Goal: Transaction & Acquisition: Book appointment/travel/reservation

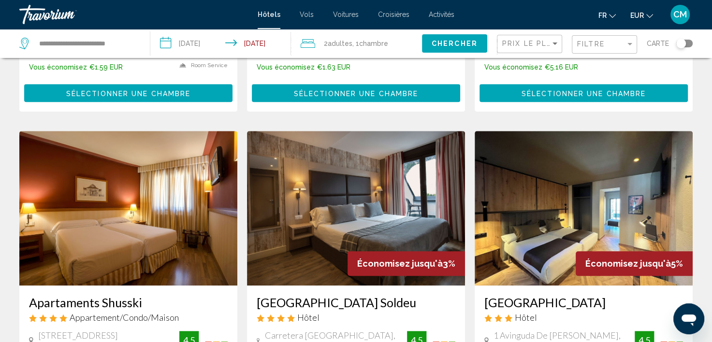
scroll to position [483, 0]
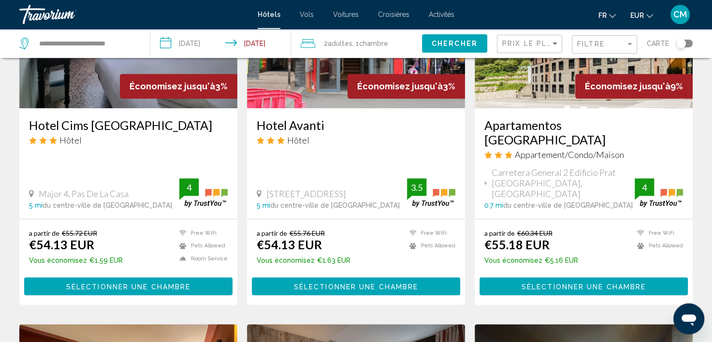
click at [346, 189] on span "[STREET_ADDRESS]" at bounding box center [306, 194] width 80 height 11
click at [553, 283] on span "Sélectionner une chambre" at bounding box center [584, 287] width 124 height 8
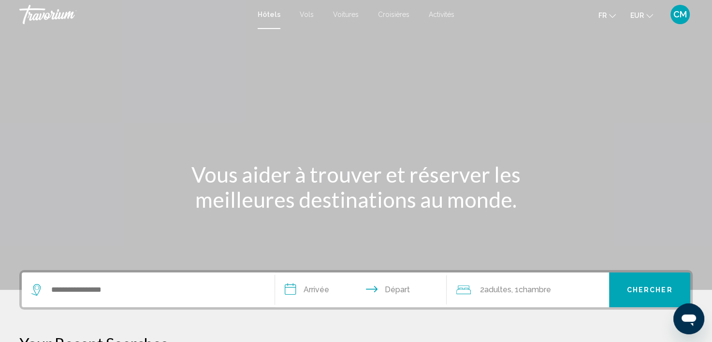
click at [680, 11] on span "CM" at bounding box center [681, 15] width 14 height 10
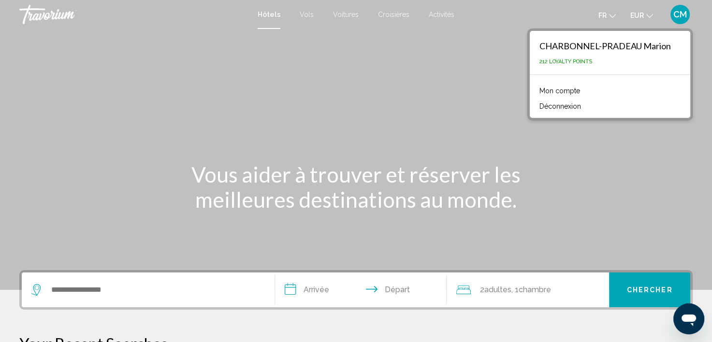
click at [578, 106] on button "Déconnexion" at bounding box center [560, 106] width 51 height 13
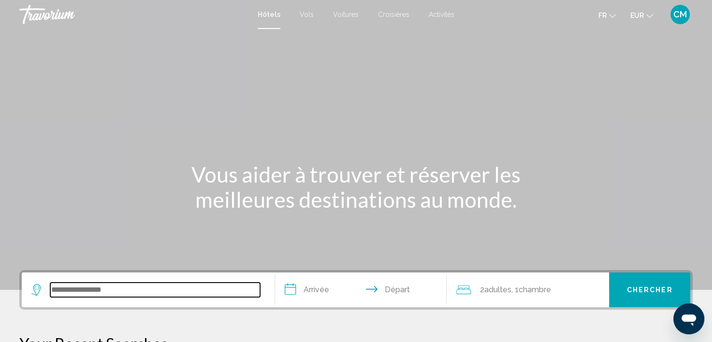
click at [155, 293] on input "Search widget" at bounding box center [155, 290] width 210 height 15
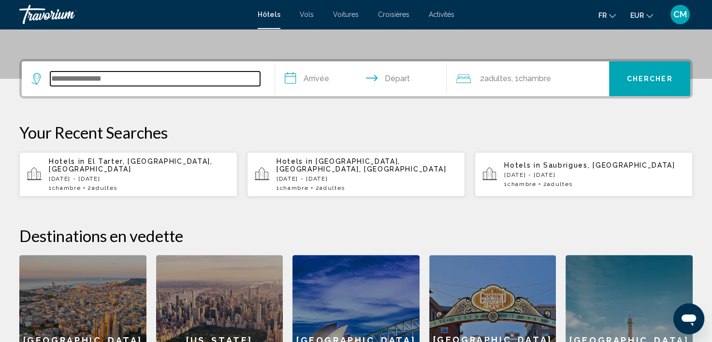
scroll to position [238, 0]
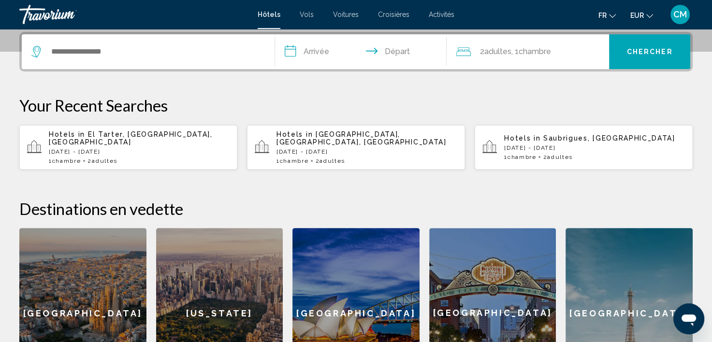
click at [157, 137] on span "El Tarter, [GEOGRAPHIC_DATA], [GEOGRAPHIC_DATA]" at bounding box center [131, 138] width 164 height 15
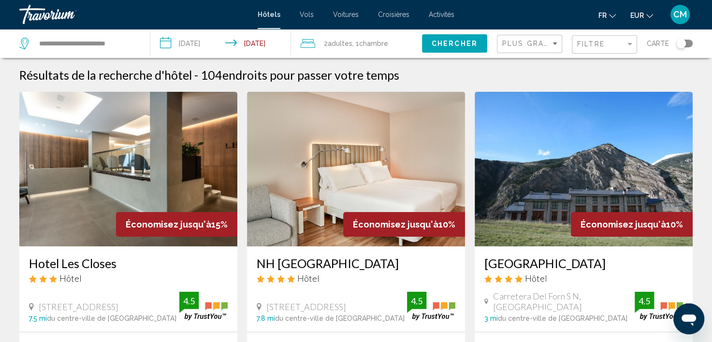
click at [541, 39] on div "Plus grandes économies" at bounding box center [530, 44] width 57 height 18
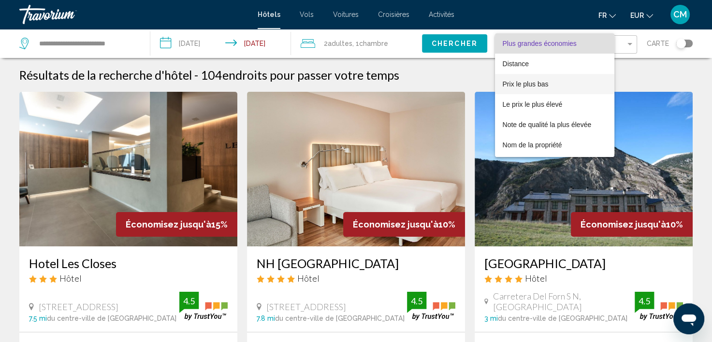
click at [544, 84] on span "Prix le plus bas" at bounding box center [526, 84] width 46 height 8
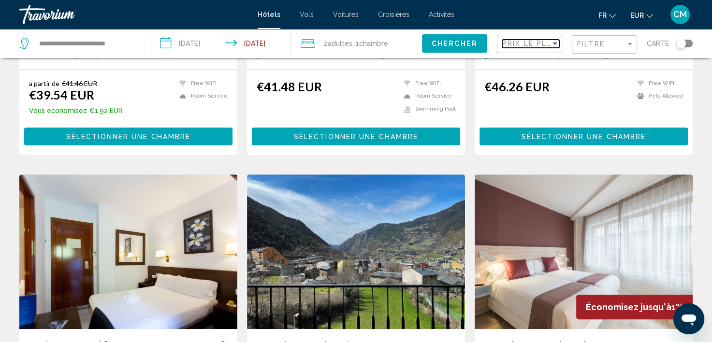
scroll to position [387, 0]
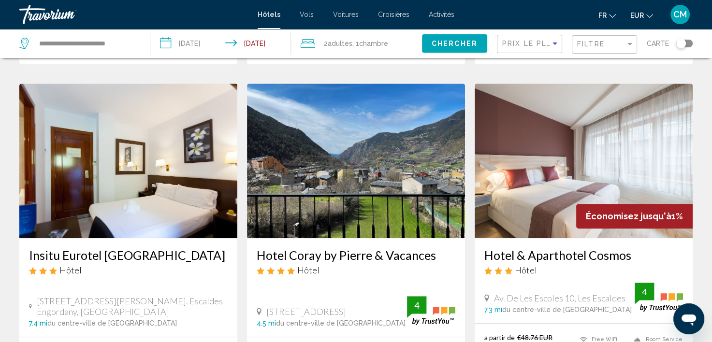
click at [625, 135] on img "Main content" at bounding box center [584, 161] width 218 height 155
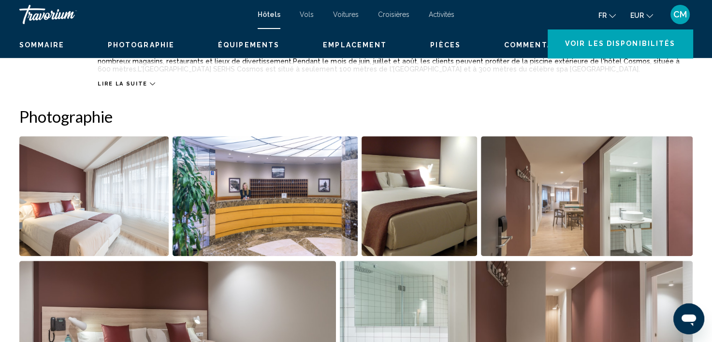
scroll to position [3, 0]
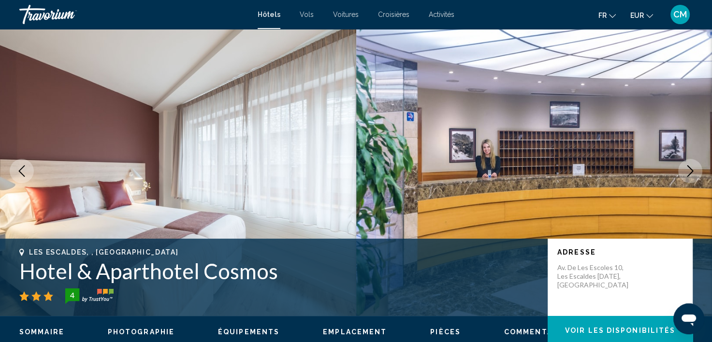
click at [696, 172] on button "Next image" at bounding box center [690, 171] width 24 height 24
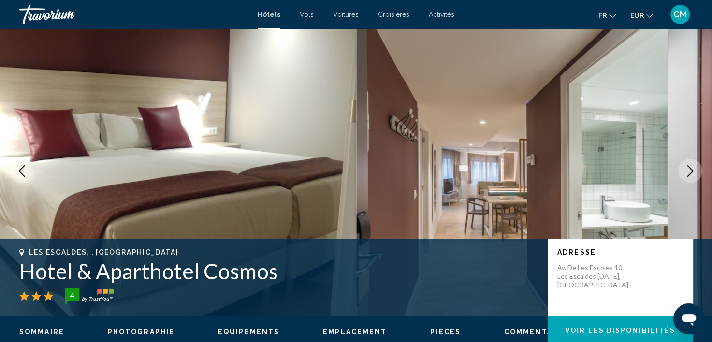
click at [690, 172] on icon "Next image" at bounding box center [691, 171] width 12 height 12
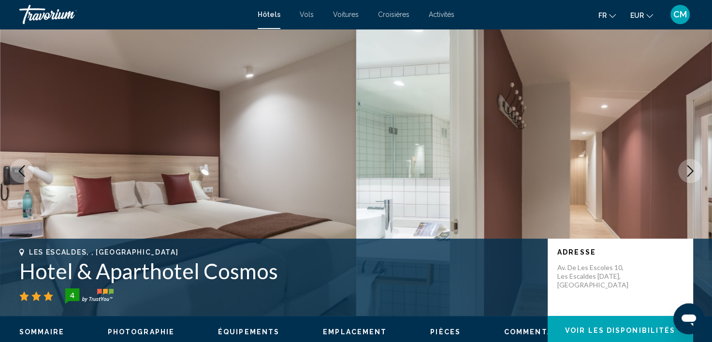
click at [690, 172] on icon "Next image" at bounding box center [691, 171] width 12 height 12
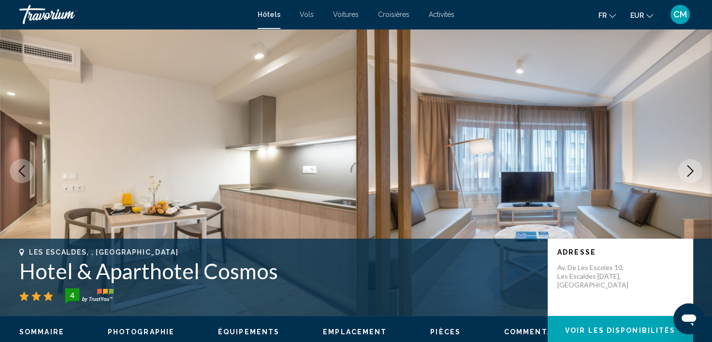
click at [690, 172] on icon "Next image" at bounding box center [691, 171] width 12 height 12
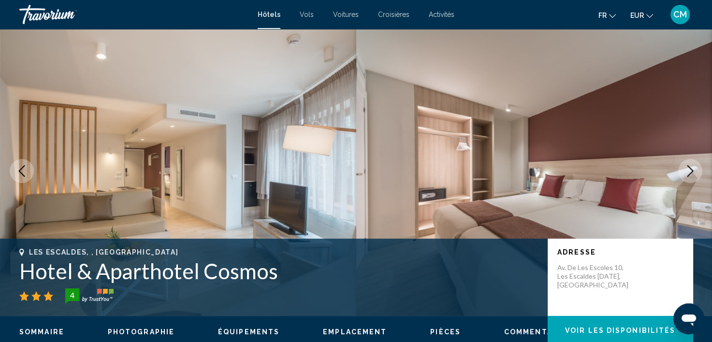
click at [690, 172] on icon "Next image" at bounding box center [691, 171] width 12 height 12
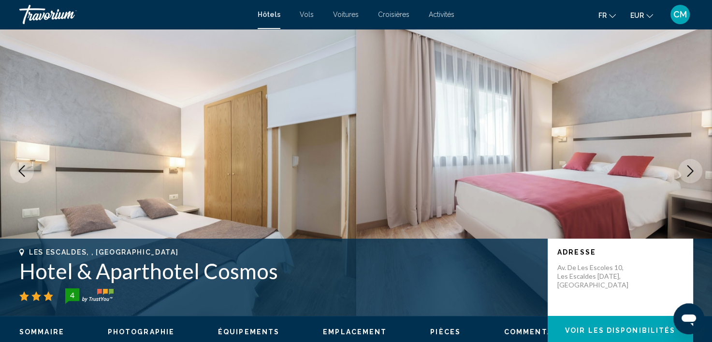
click at [690, 172] on icon "Next image" at bounding box center [691, 171] width 12 height 12
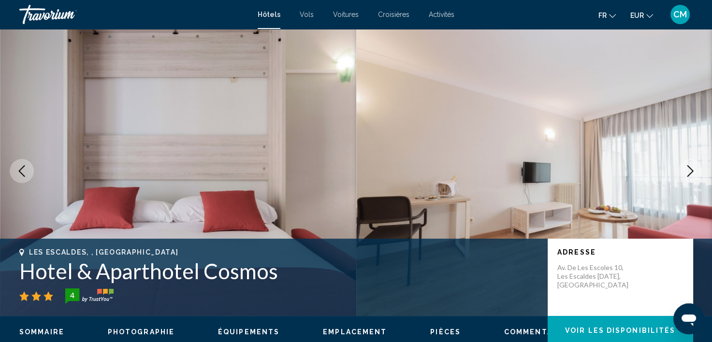
click at [690, 172] on icon "Next image" at bounding box center [691, 171] width 12 height 12
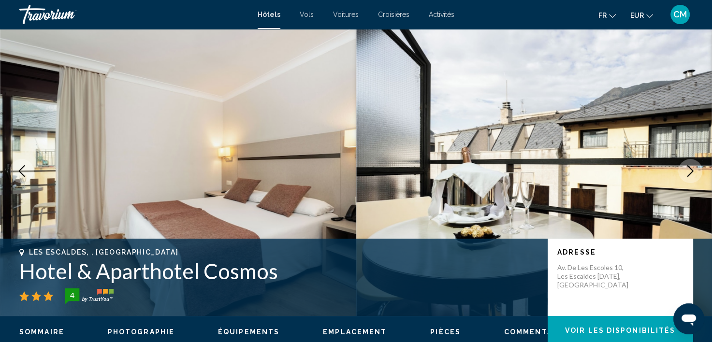
click at [690, 172] on icon "Next image" at bounding box center [691, 171] width 12 height 12
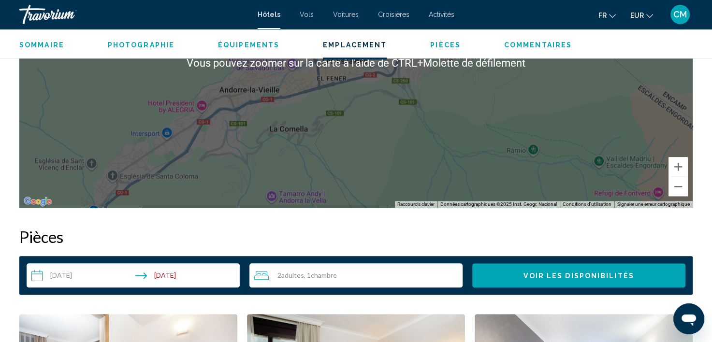
scroll to position [970, 0]
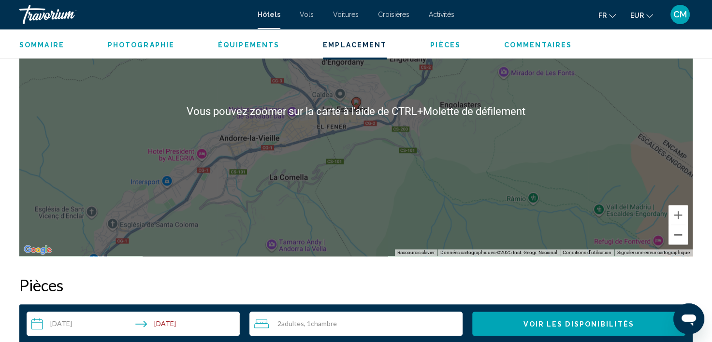
click at [677, 234] on button "Zoom arrière" at bounding box center [678, 234] width 19 height 19
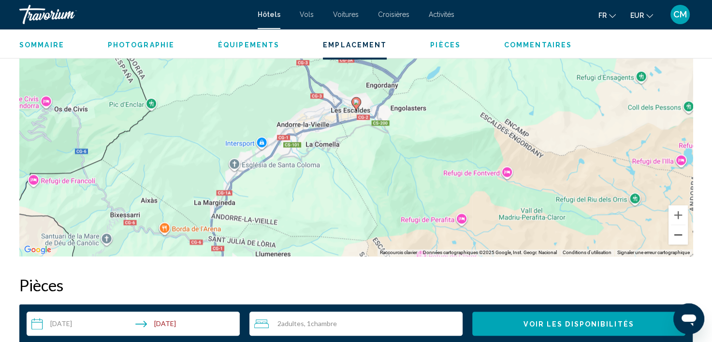
click at [677, 234] on button "Zoom arrière" at bounding box center [678, 234] width 19 height 19
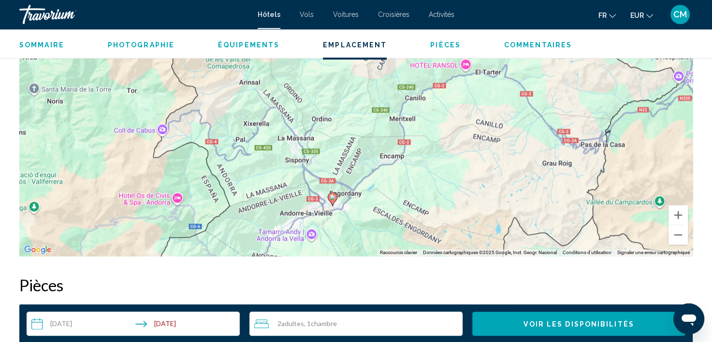
drag, startPoint x: 474, startPoint y: 138, endPoint x: 458, endPoint y: 223, distance: 86.0
click at [458, 223] on div "Pour activer le glissement avec le clavier, appuyez sur Alt+Entrée. Une fois ce…" at bounding box center [356, 111] width 674 height 290
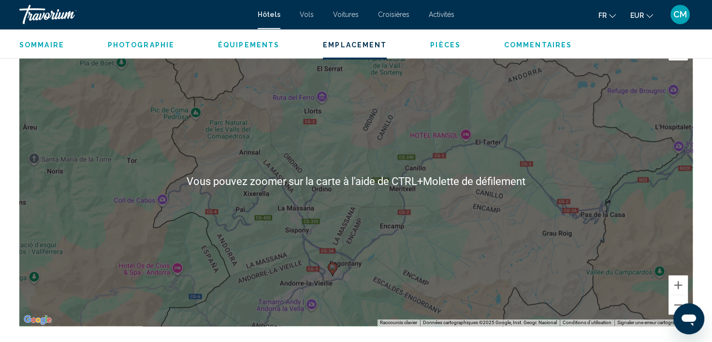
scroll to position [873, 0]
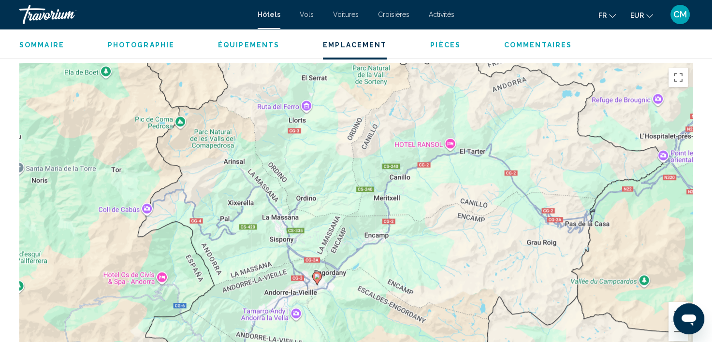
drag, startPoint x: 453, startPoint y: 182, endPoint x: 436, endPoint y: 164, distance: 24.3
click at [436, 164] on div "Pour activer le glissement avec le clavier, appuyez sur Alt+Entrée. Une fois ce…" at bounding box center [356, 208] width 674 height 290
click at [324, 279] on div "Pour activer le glissement avec le clavier, appuyez sur Alt+Entrée. Une fois ce…" at bounding box center [356, 208] width 674 height 290
click at [317, 278] on image "Main content" at bounding box center [317, 277] width 6 height 6
click at [330, 278] on div "Pour naviguer, appuyez sur les touches fléchées. Pour activer le glissement ave…" at bounding box center [356, 208] width 674 height 290
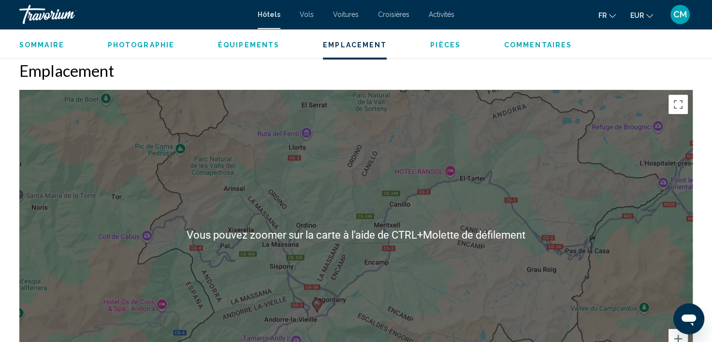
scroll to position [970, 0]
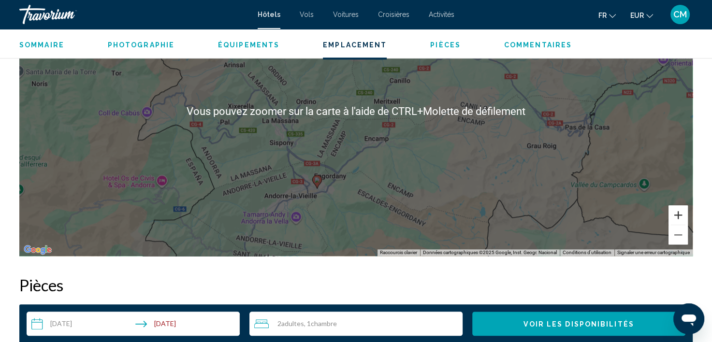
click at [673, 213] on button "Zoom avant" at bounding box center [678, 214] width 19 height 19
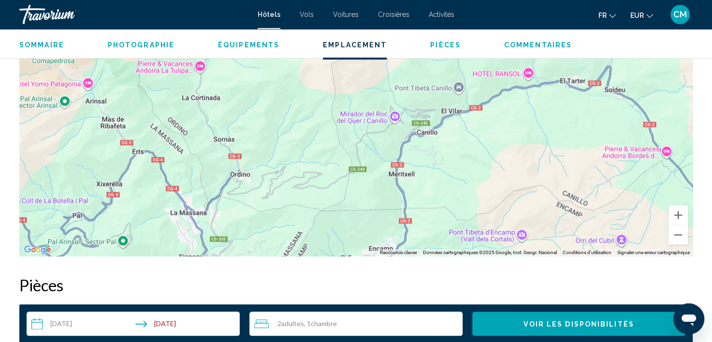
drag, startPoint x: 414, startPoint y: 137, endPoint x: 398, endPoint y: 223, distance: 87.6
click at [398, 223] on div "Pour activer le glissement avec le clavier, appuyez sur Alt+Entrée. Une fois ce…" at bounding box center [356, 111] width 674 height 290
click at [679, 236] on button "Zoom arrière" at bounding box center [678, 234] width 19 height 19
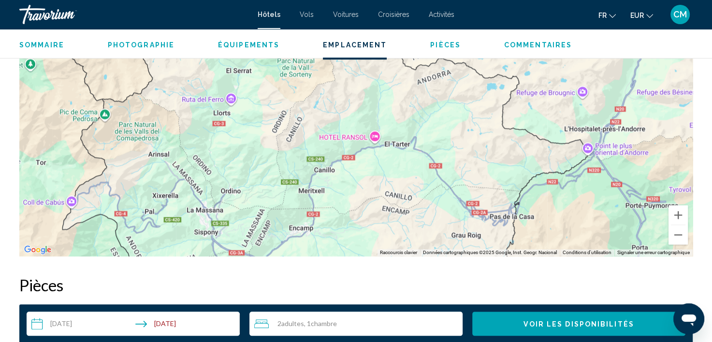
drag, startPoint x: 438, startPoint y: 214, endPoint x: 371, endPoint y: 258, distance: 79.9
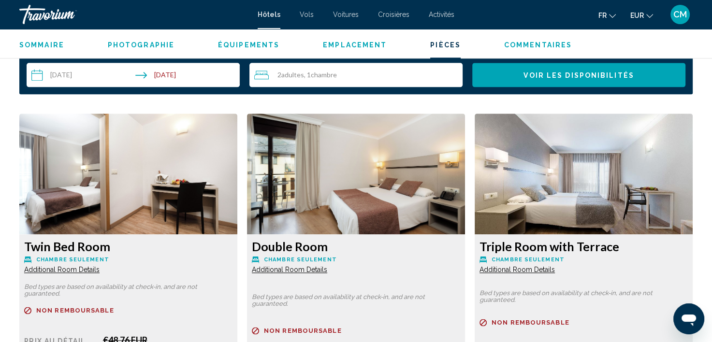
scroll to position [1308, 0]
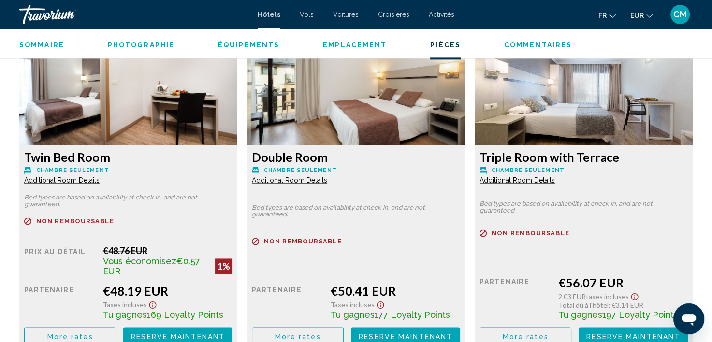
click at [237, 108] on img "Main content" at bounding box center [128, 84] width 218 height 121
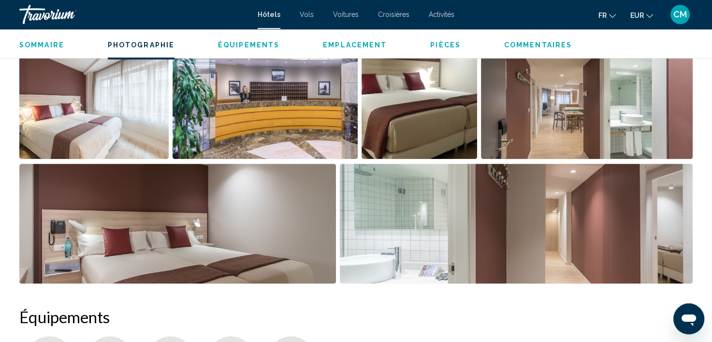
scroll to position [631, 0]
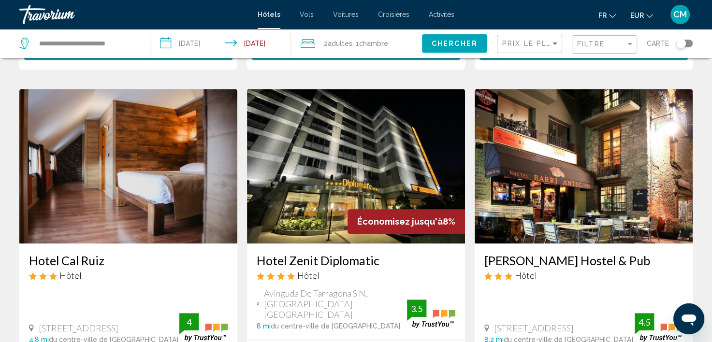
scroll to position [725, 0]
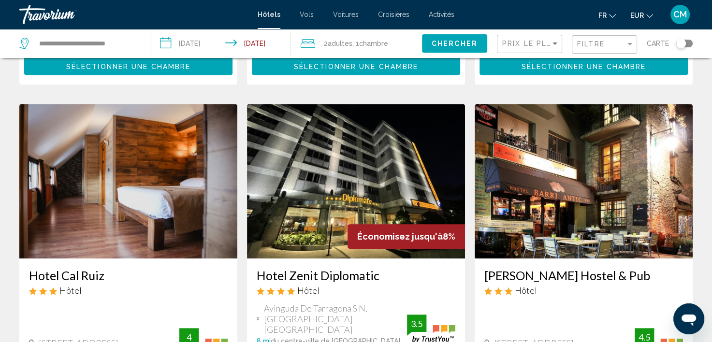
click at [402, 154] on img "Main content" at bounding box center [356, 181] width 218 height 155
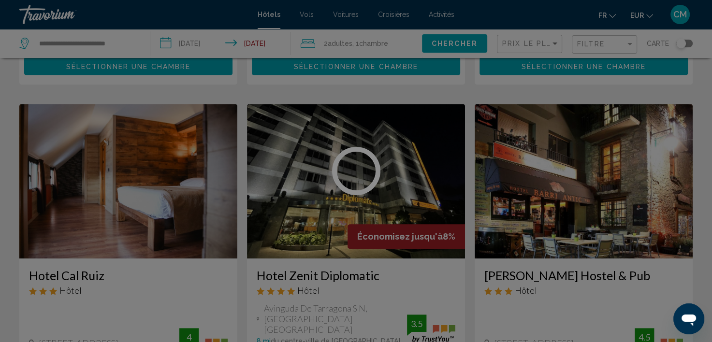
scroll to position [3, 0]
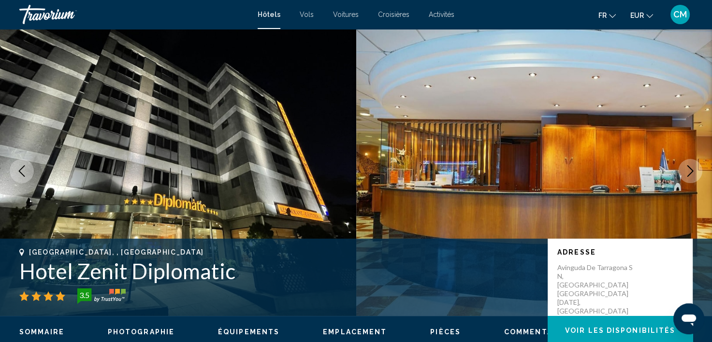
click at [690, 165] on icon "Next image" at bounding box center [691, 171] width 12 height 12
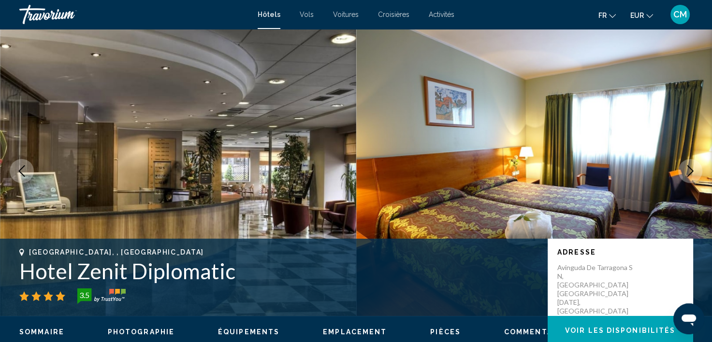
click at [689, 169] on icon "Next image" at bounding box center [691, 171] width 12 height 12
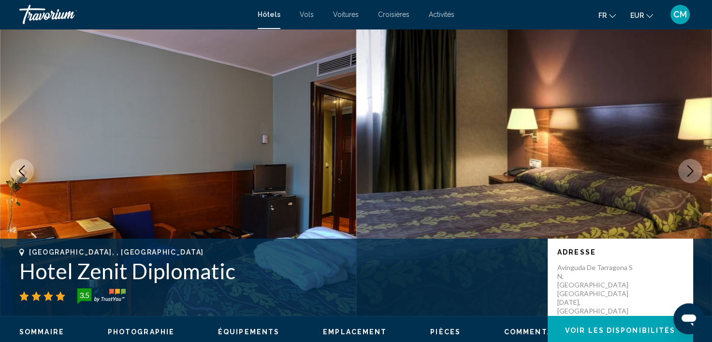
click at [689, 169] on icon "Next image" at bounding box center [691, 171] width 12 height 12
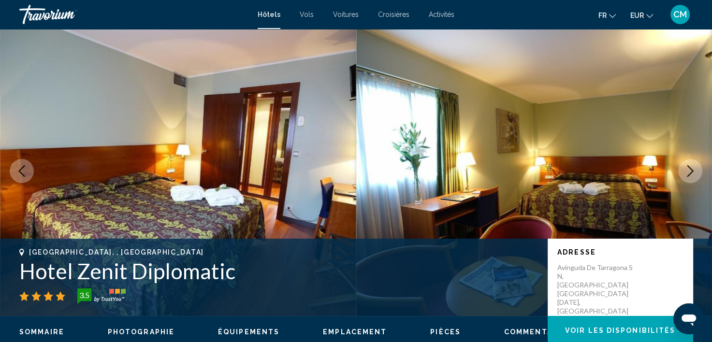
click at [689, 169] on icon "Next image" at bounding box center [691, 171] width 12 height 12
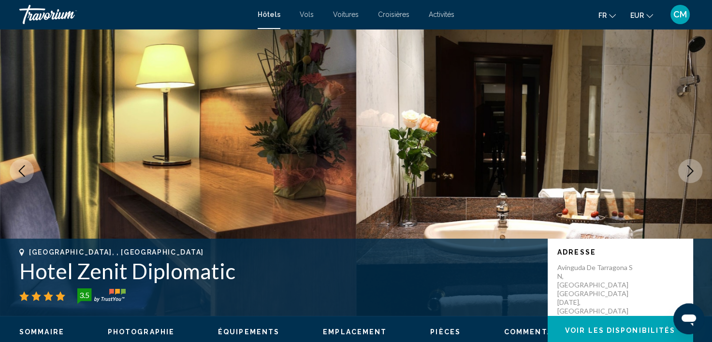
click at [689, 169] on icon "Next image" at bounding box center [691, 171] width 12 height 12
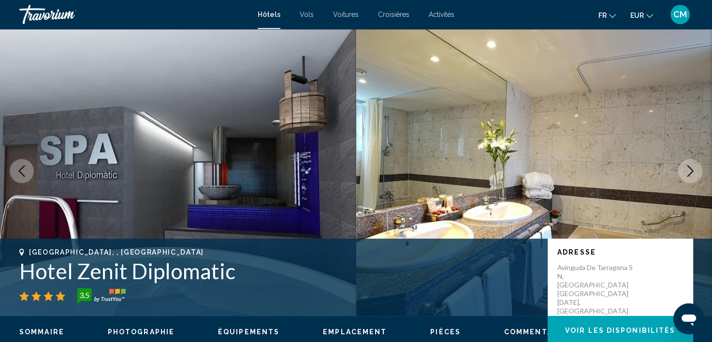
click at [689, 169] on icon "Next image" at bounding box center [691, 171] width 12 height 12
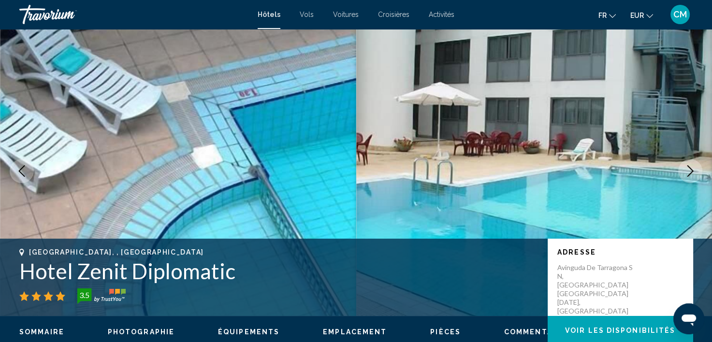
click at [689, 169] on icon "Next image" at bounding box center [691, 171] width 12 height 12
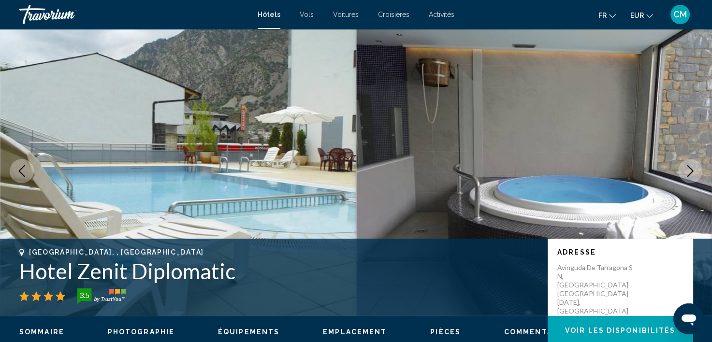
click at [689, 169] on icon "Next image" at bounding box center [691, 171] width 12 height 12
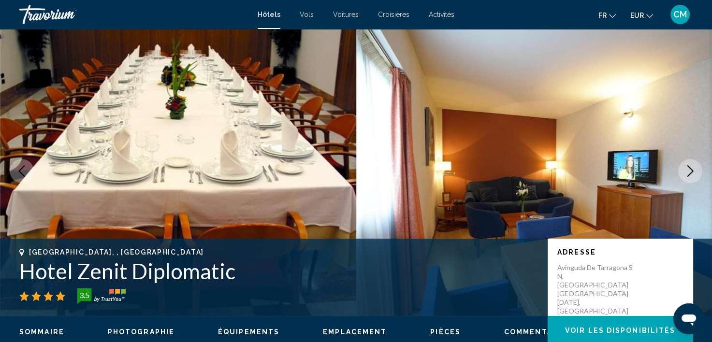
click at [689, 169] on icon "Next image" at bounding box center [691, 171] width 12 height 12
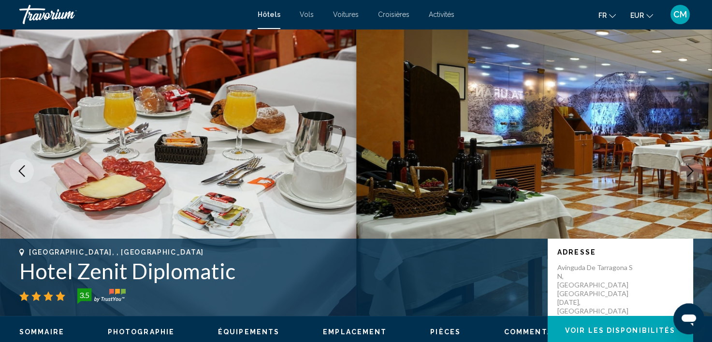
click at [689, 169] on icon "Next image" at bounding box center [691, 171] width 12 height 12
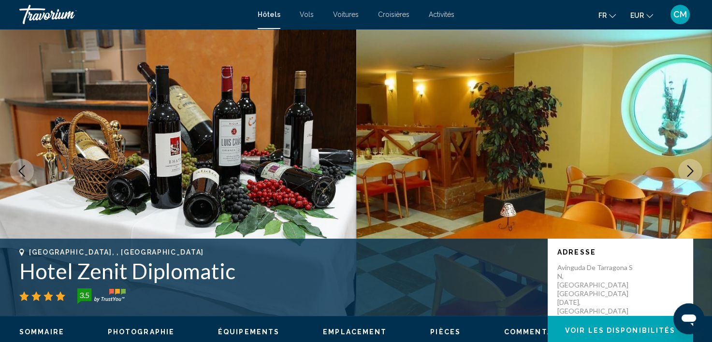
click at [689, 169] on icon "Next image" at bounding box center [691, 171] width 12 height 12
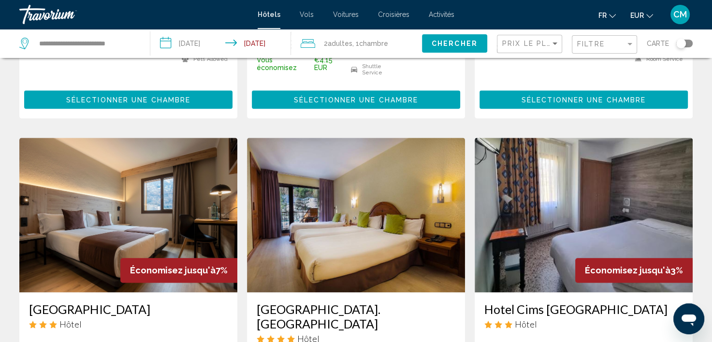
scroll to position [1112, 0]
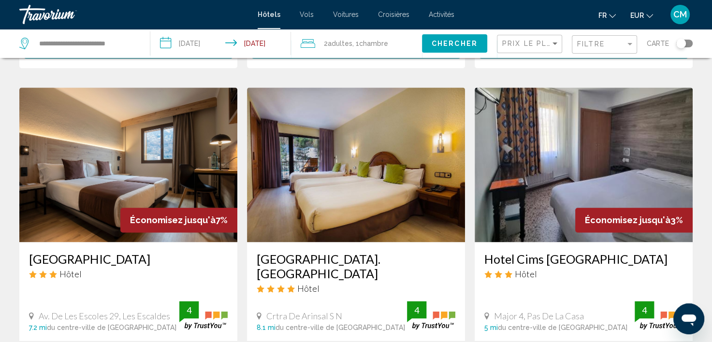
click at [198, 128] on img "Main content" at bounding box center [128, 165] width 218 height 155
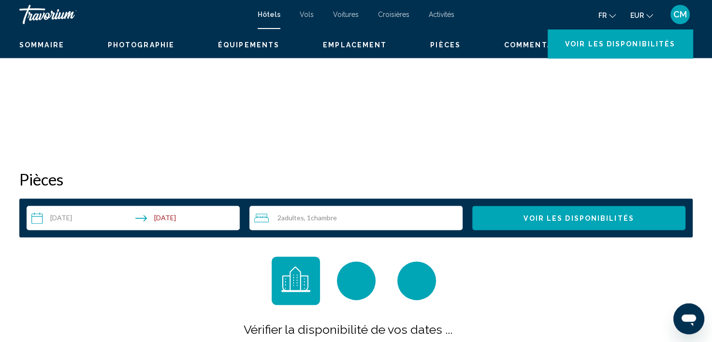
scroll to position [3, 0]
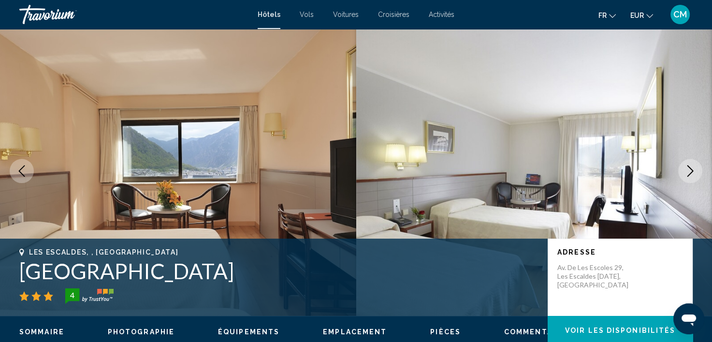
click at [687, 171] on icon "Next image" at bounding box center [691, 171] width 12 height 12
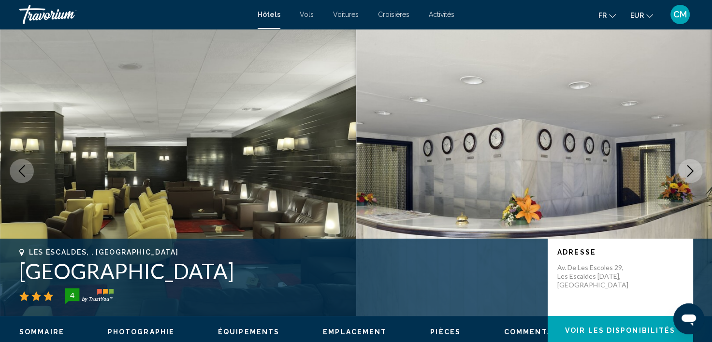
click at [695, 168] on icon "Next image" at bounding box center [691, 171] width 12 height 12
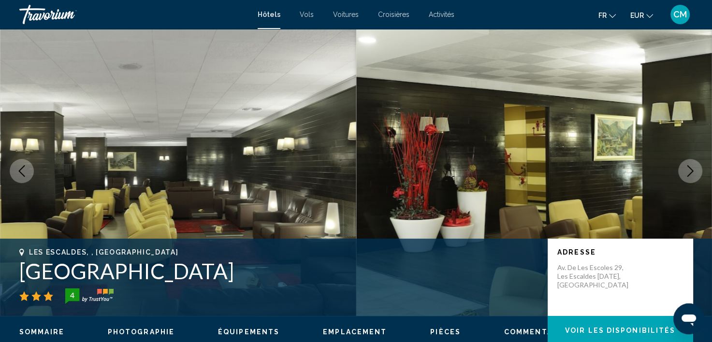
click at [695, 168] on icon "Next image" at bounding box center [691, 171] width 12 height 12
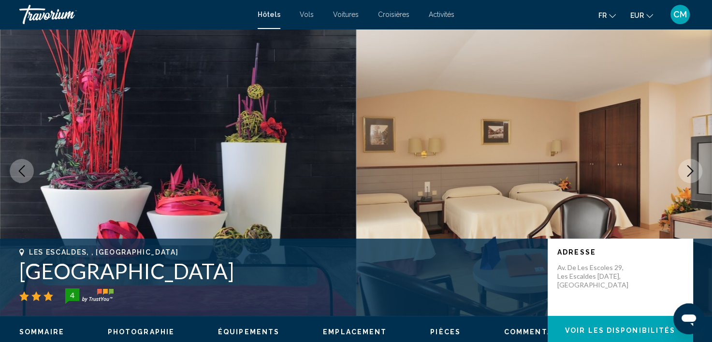
click at [695, 168] on icon "Next image" at bounding box center [691, 171] width 12 height 12
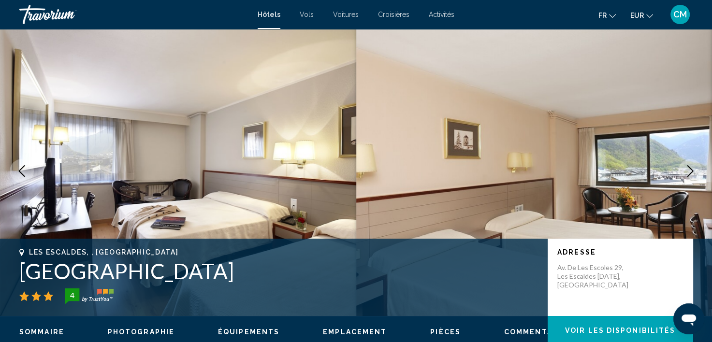
click at [695, 168] on icon "Next image" at bounding box center [691, 171] width 12 height 12
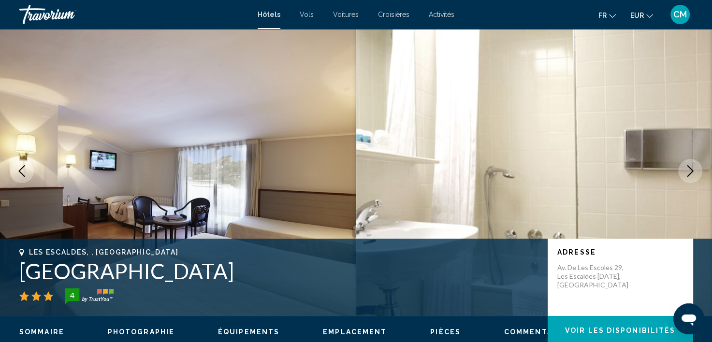
click at [695, 168] on icon "Next image" at bounding box center [691, 171] width 12 height 12
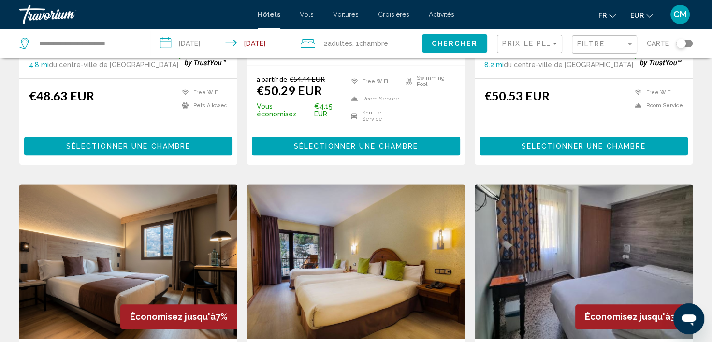
scroll to position [1112, 0]
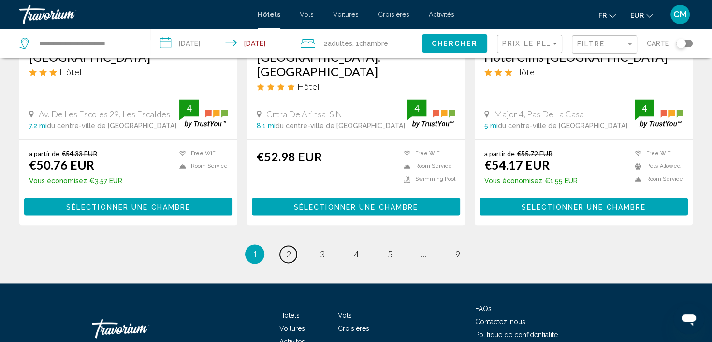
click at [293, 246] on link "page 2" at bounding box center [288, 254] width 17 height 17
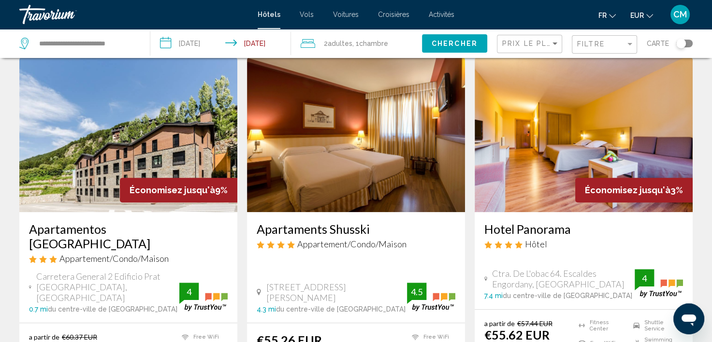
scroll to position [387, 0]
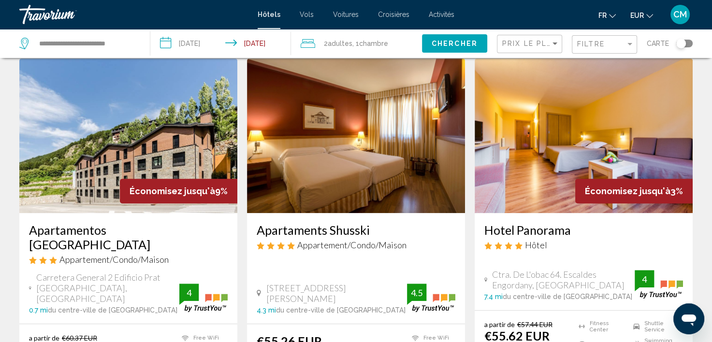
click at [562, 126] on img "Main content" at bounding box center [584, 136] width 218 height 155
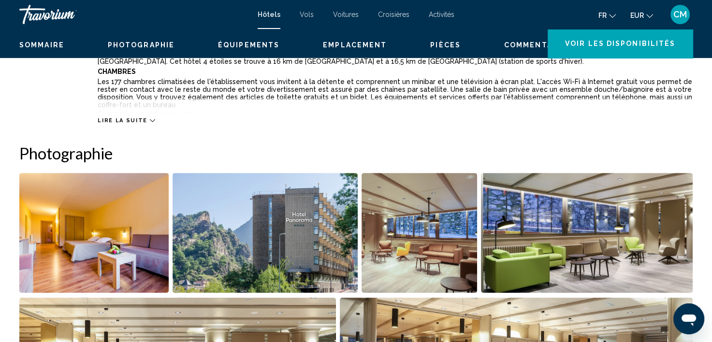
scroll to position [3, 0]
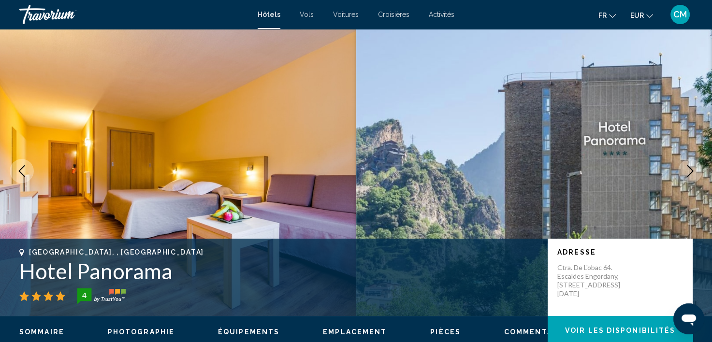
click at [694, 164] on button "Next image" at bounding box center [690, 171] width 24 height 24
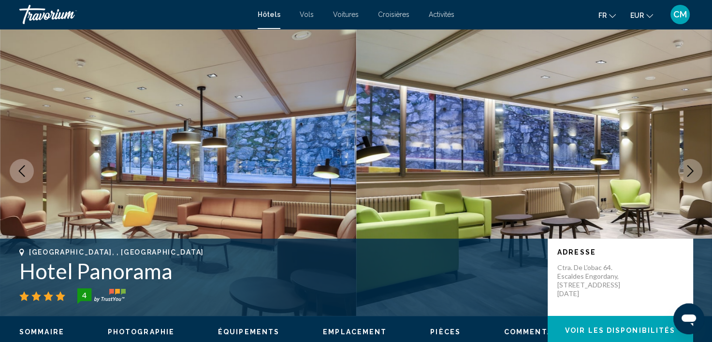
click at [694, 164] on button "Next image" at bounding box center [690, 171] width 24 height 24
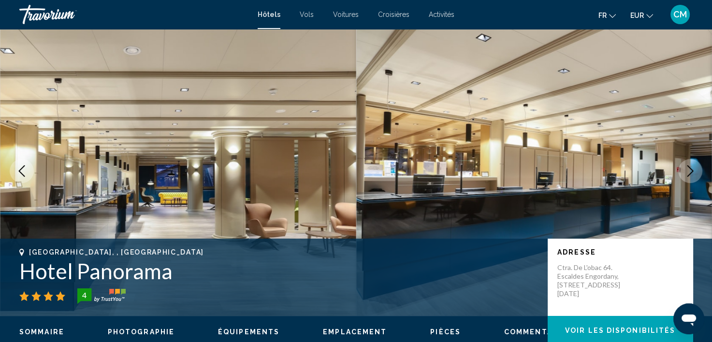
click at [694, 164] on button "Next image" at bounding box center [690, 171] width 24 height 24
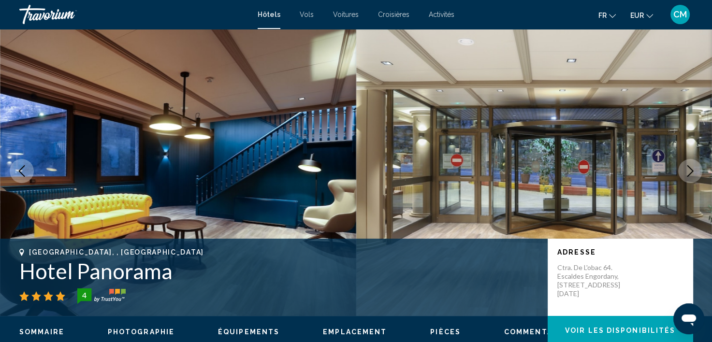
click at [694, 164] on button "Next image" at bounding box center [690, 171] width 24 height 24
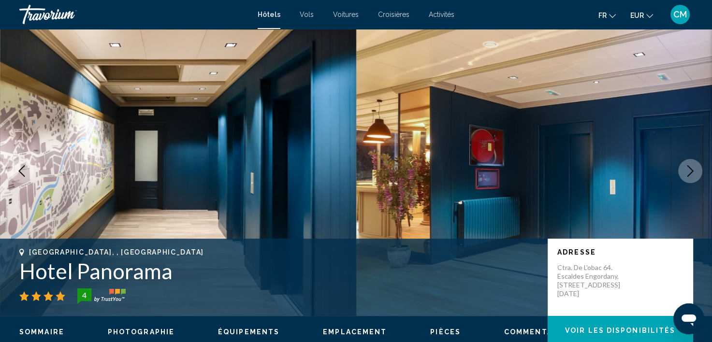
click at [694, 164] on button "Next image" at bounding box center [690, 171] width 24 height 24
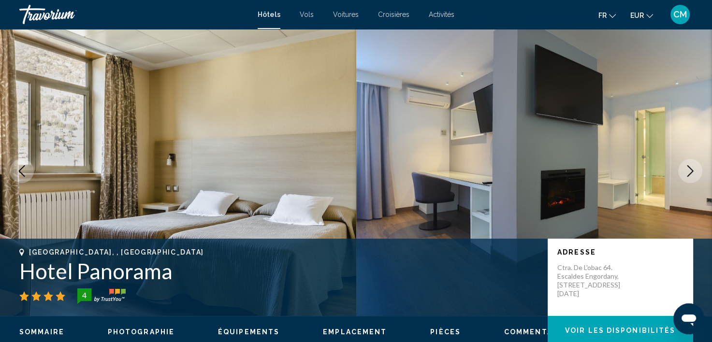
click at [694, 164] on button "Next image" at bounding box center [690, 171] width 24 height 24
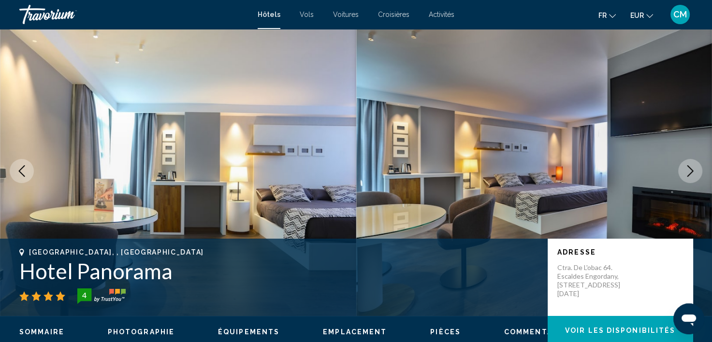
click at [694, 164] on button "Next image" at bounding box center [690, 171] width 24 height 24
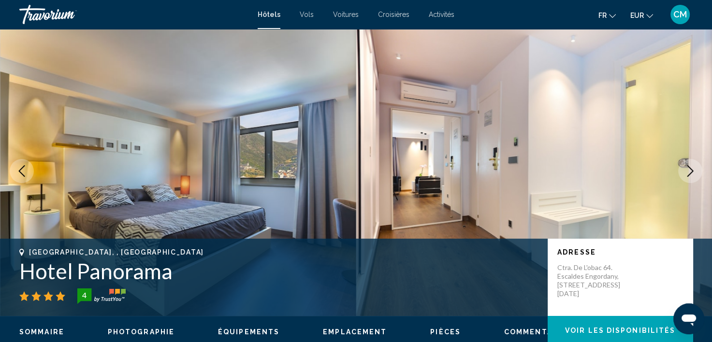
click at [694, 164] on button "Next image" at bounding box center [690, 171] width 24 height 24
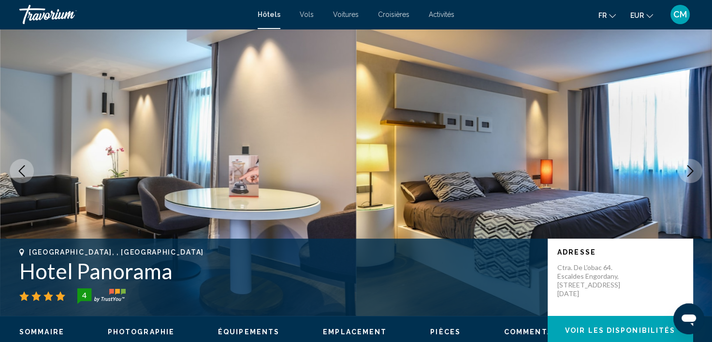
click at [694, 164] on button "Next image" at bounding box center [690, 171] width 24 height 24
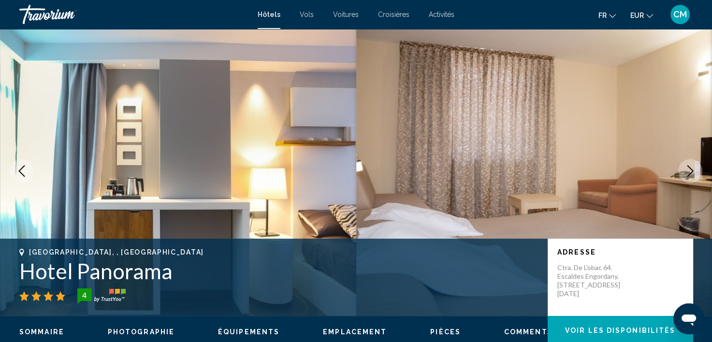
click at [694, 164] on button "Next image" at bounding box center [690, 171] width 24 height 24
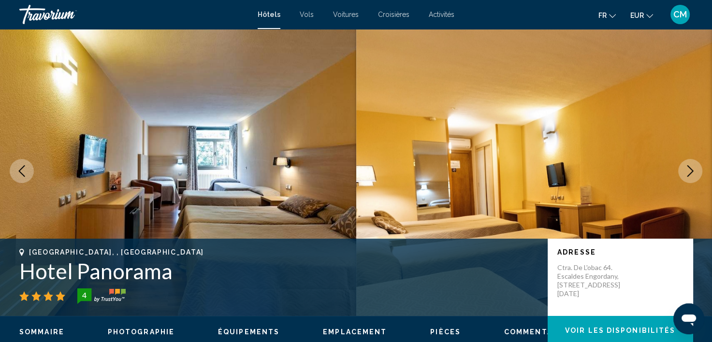
click at [694, 164] on button "Next image" at bounding box center [690, 171] width 24 height 24
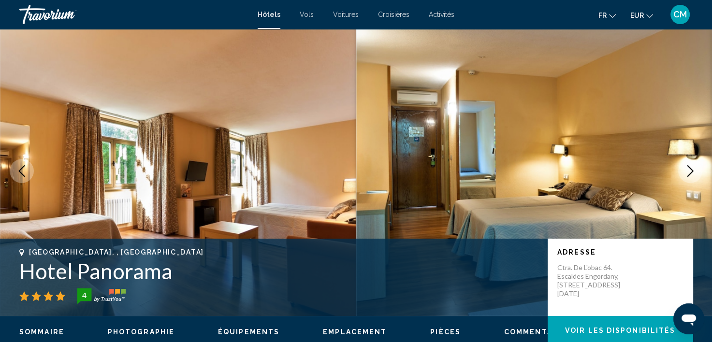
click at [694, 164] on button "Next image" at bounding box center [690, 171] width 24 height 24
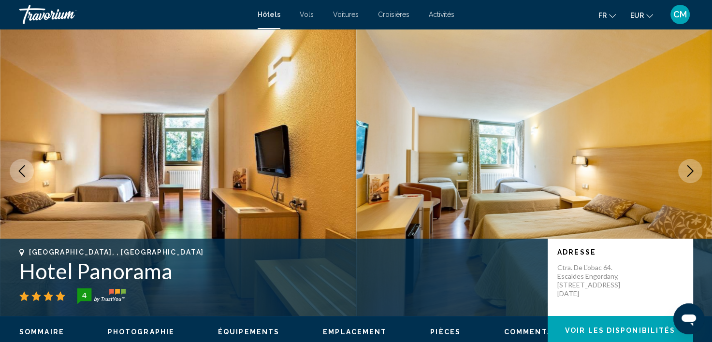
click at [694, 164] on button "Next image" at bounding box center [690, 171] width 24 height 24
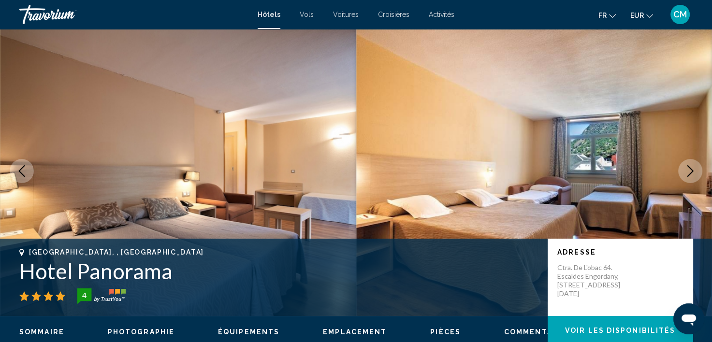
click at [694, 164] on button "Next image" at bounding box center [690, 171] width 24 height 24
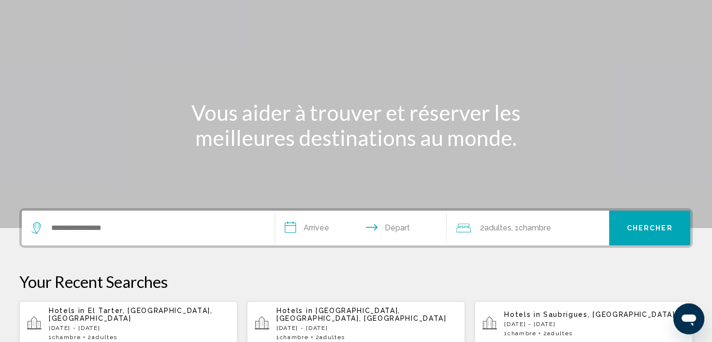
scroll to position [145, 0]
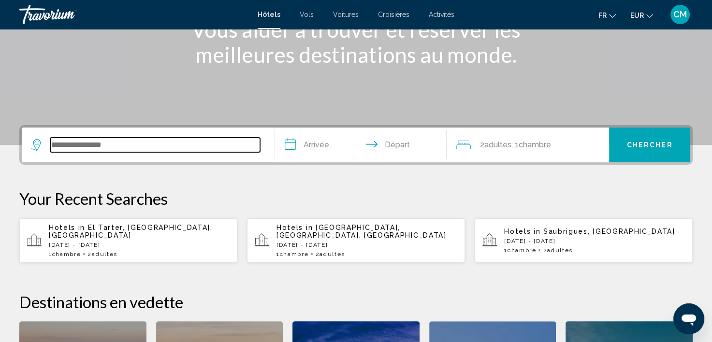
click at [103, 140] on input "Search widget" at bounding box center [155, 145] width 210 height 15
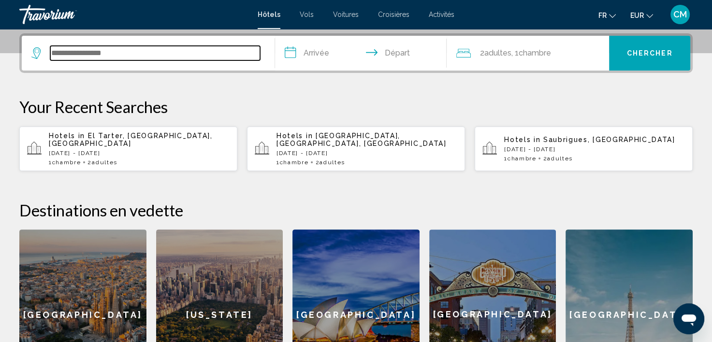
scroll to position [238, 0]
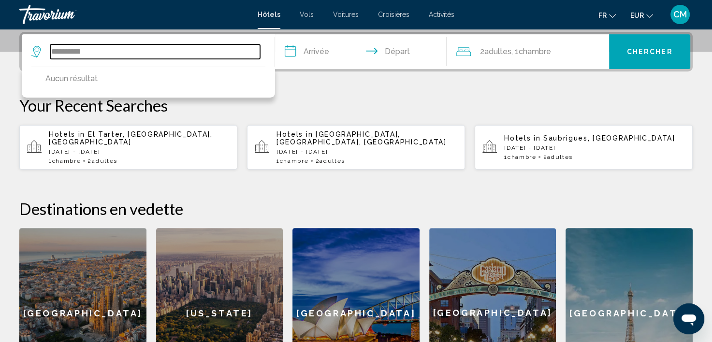
click at [83, 51] on input "**********" at bounding box center [155, 51] width 210 height 15
drag, startPoint x: 119, startPoint y: 50, endPoint x: 0, endPoint y: 54, distance: 119.0
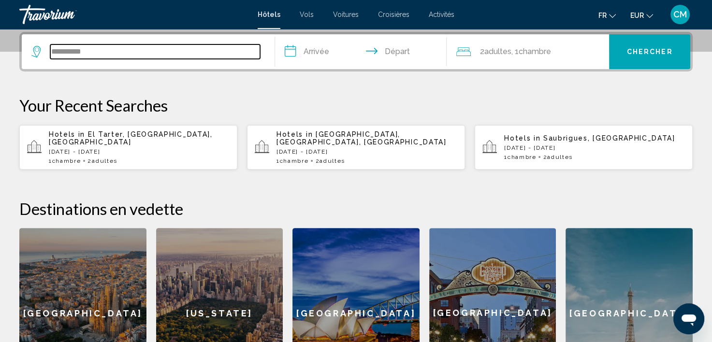
drag, startPoint x: 95, startPoint y: 50, endPoint x: 6, endPoint y: 50, distance: 89.0
click at [6, 50] on div "**********" at bounding box center [356, 215] width 712 height 367
paste input "Search widget"
drag, startPoint x: 90, startPoint y: 57, endPoint x: -2, endPoint y: 52, distance: 92.0
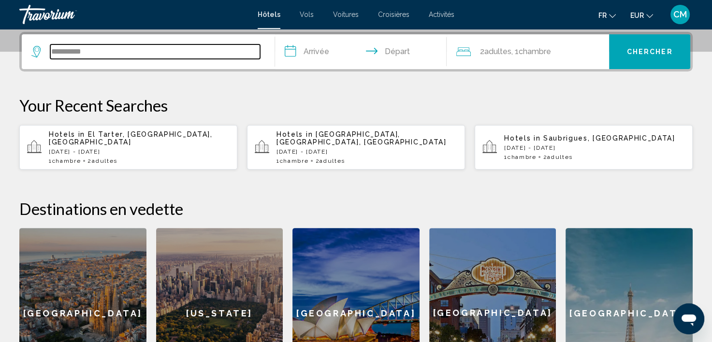
paste input "Search widget"
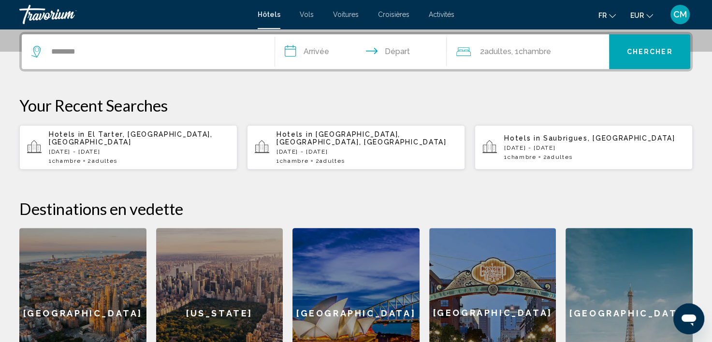
drag, startPoint x: 129, startPoint y: 43, endPoint x: 0, endPoint y: 33, distance: 129.5
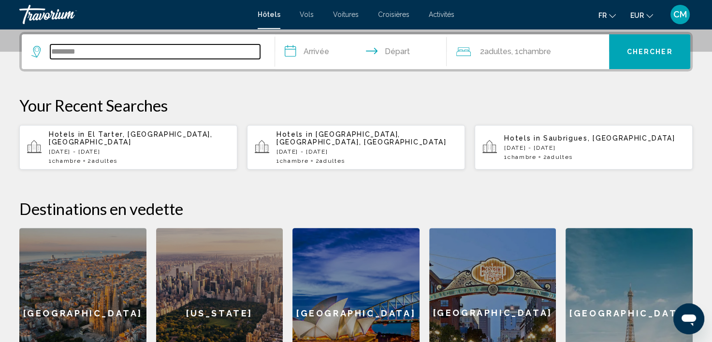
drag, startPoint x: 0, startPoint y: 33, endPoint x: 147, endPoint y: 52, distance: 148.3
click at [147, 52] on input "********" at bounding box center [155, 51] width 210 height 15
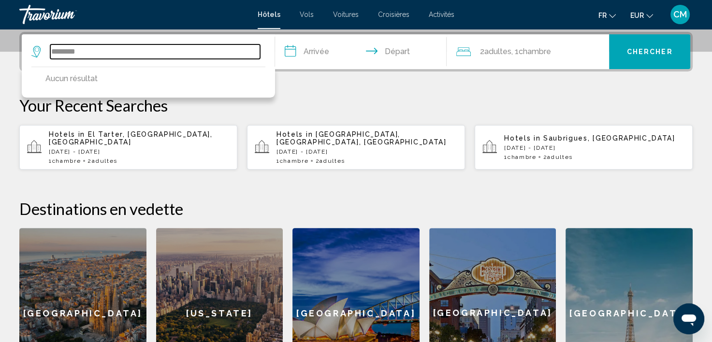
drag, startPoint x: 111, startPoint y: 51, endPoint x: 26, endPoint y: 32, distance: 87.1
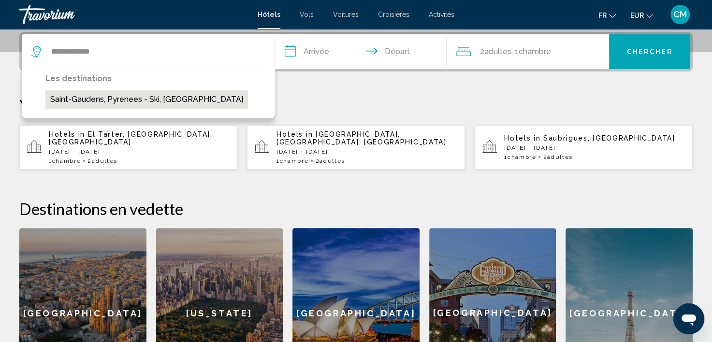
click at [126, 97] on button "Saint-Gaudens, Pyrenees - Ski, France" at bounding box center [146, 99] width 203 height 18
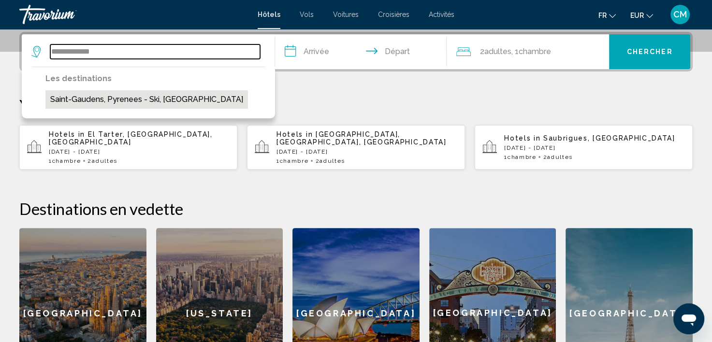
type input "**********"
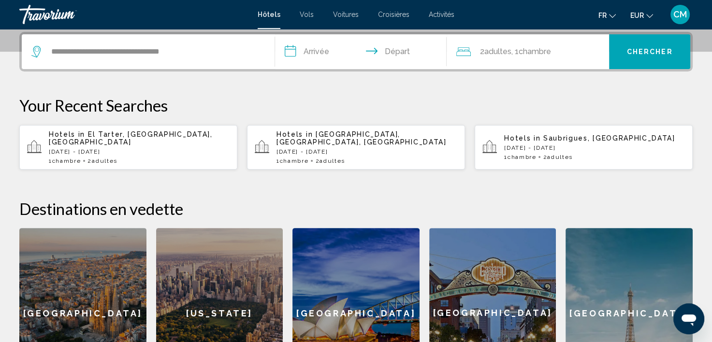
click at [322, 51] on input "**********" at bounding box center [363, 53] width 176 height 38
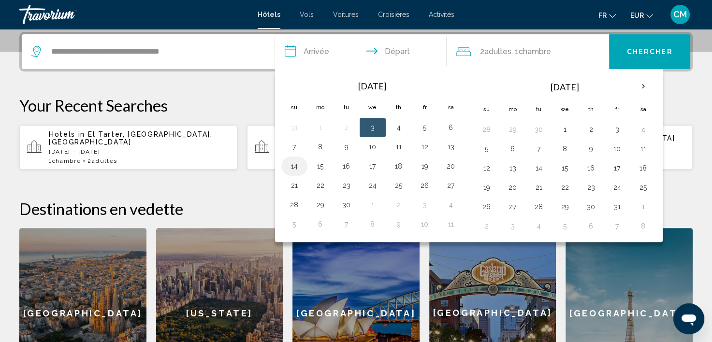
click at [295, 161] on button "14" at bounding box center [294, 167] width 15 height 14
click at [318, 164] on button "15" at bounding box center [320, 167] width 15 height 14
type input "**********"
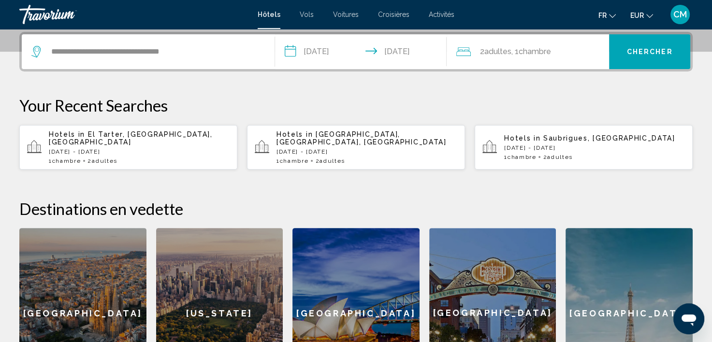
click at [648, 48] on span "Chercher" at bounding box center [650, 52] width 46 height 8
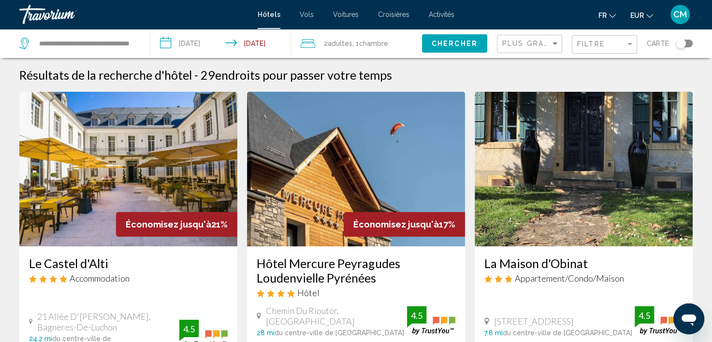
click at [689, 42] on div "Toggle map" at bounding box center [684, 44] width 16 height 8
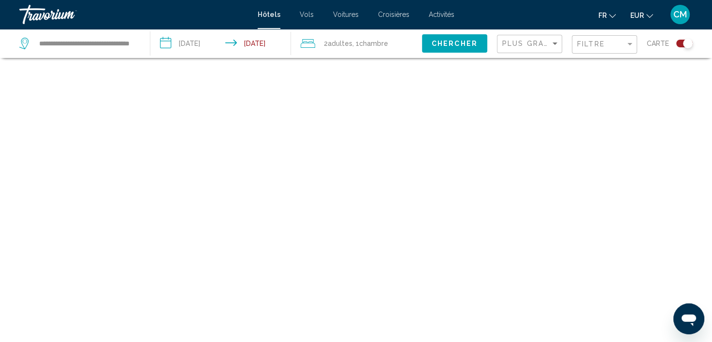
scroll to position [58, 0]
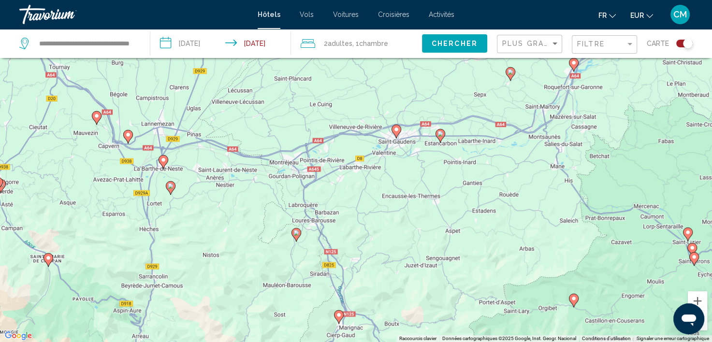
click at [396, 132] on image "Main content" at bounding box center [397, 130] width 6 height 6
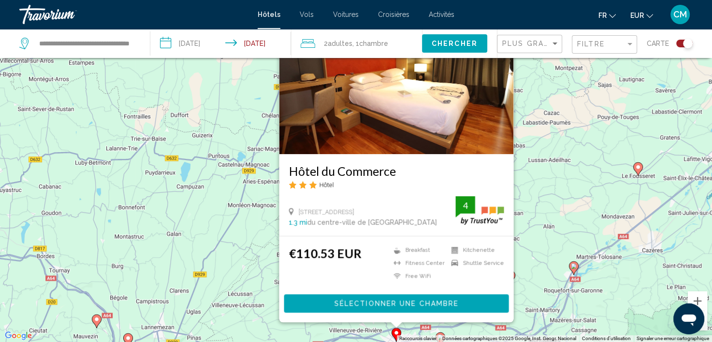
drag, startPoint x: 211, startPoint y: 222, endPoint x: 263, endPoint y: 226, distance: 51.9
click at [211, 222] on div "Pour activer le glissement avec le clavier, appuyez sur Alt+Entrée. Une fois ce…" at bounding box center [356, 171] width 712 height 342
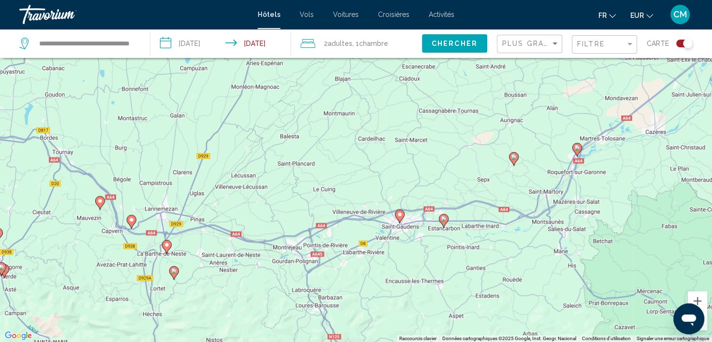
drag, startPoint x: 366, startPoint y: 275, endPoint x: 368, endPoint y: 119, distance: 155.7
click at [368, 119] on div "Pour activer le glissement avec le clavier, appuyez sur Alt+Entrée. Une fois ce…" at bounding box center [356, 171] width 712 height 342
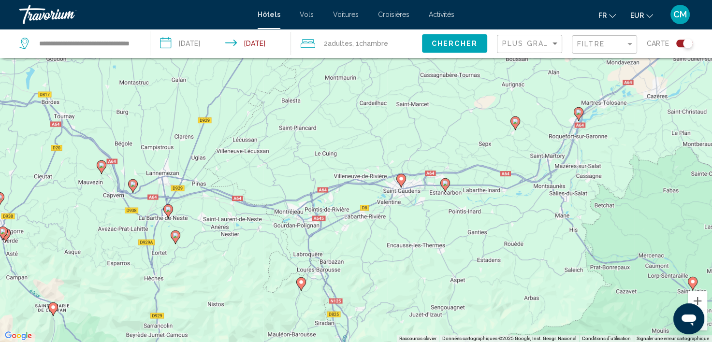
click at [303, 282] on image "Main content" at bounding box center [301, 282] width 6 height 6
click at [300, 281] on image "Main content" at bounding box center [301, 282] width 6 height 6
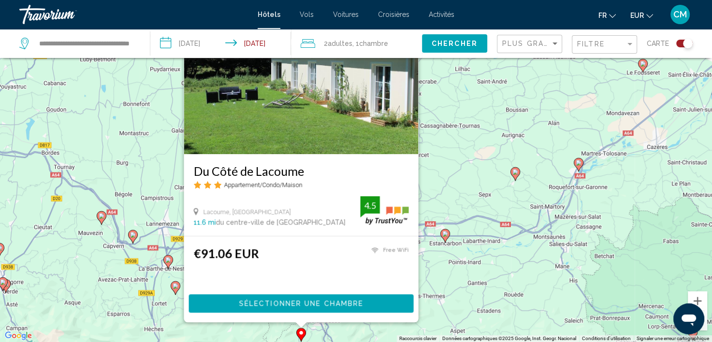
drag, startPoint x: 438, startPoint y: 278, endPoint x: 453, endPoint y: 257, distance: 25.0
click at [439, 277] on div "Pour activer le glissement avec le clavier, appuyez sur Alt+Entrée. Une fois ce…" at bounding box center [356, 171] width 712 height 342
click at [449, 235] on g "Main content" at bounding box center [445, 236] width 10 height 14
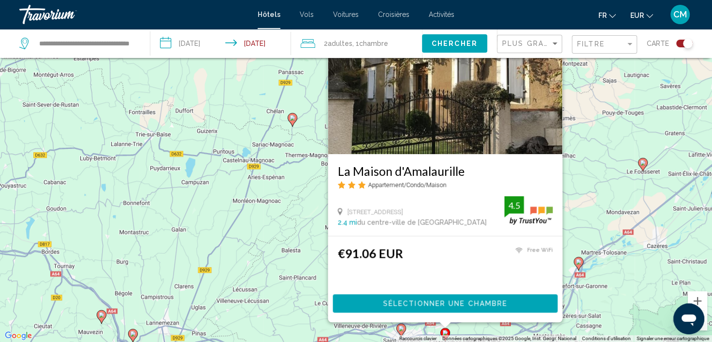
click at [271, 256] on div "Pour activer le glissement avec le clavier, appuyez sur Alt+Entrée. Une fois ce…" at bounding box center [356, 171] width 712 height 342
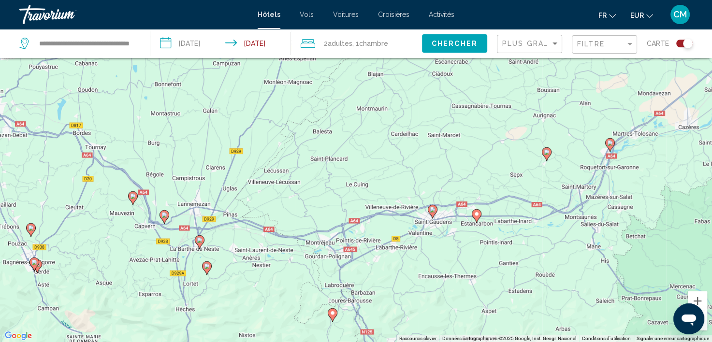
drag, startPoint x: 272, startPoint y: 243, endPoint x: 298, endPoint y: 125, distance: 120.3
click at [304, 117] on div "Pour activer le glissement avec le clavier, appuyez sur Alt+Entrée. Une fois ce…" at bounding box center [356, 171] width 712 height 342
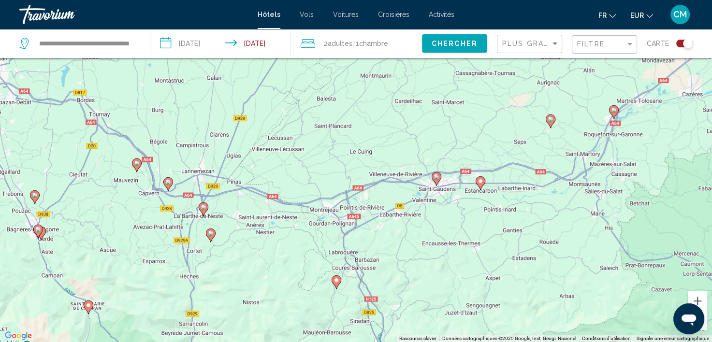
click at [213, 234] on image "Main content" at bounding box center [211, 234] width 6 height 6
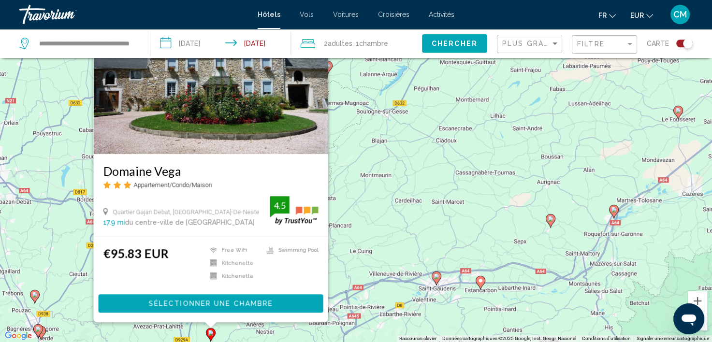
click at [260, 336] on div "Pour activer le glissement avec le clavier, appuyez sur Alt+Entrée. Une fois ce…" at bounding box center [356, 171] width 712 height 342
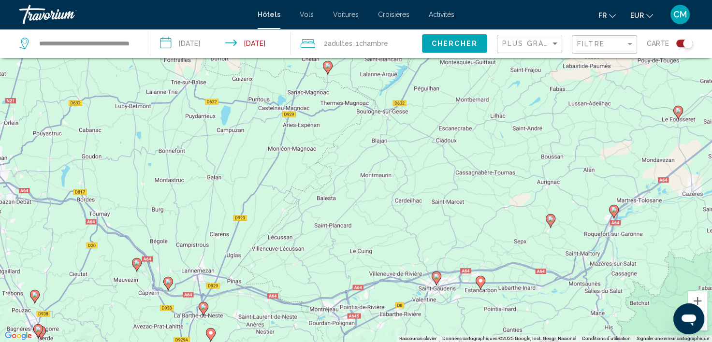
click at [207, 309] on icon "Main content" at bounding box center [203, 309] width 9 height 13
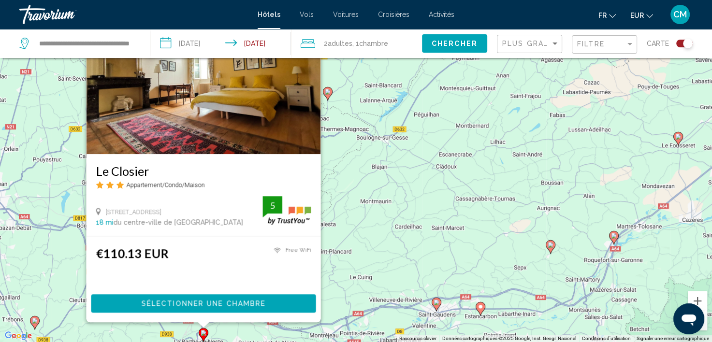
click at [367, 264] on div "Pour activer le glissement avec le clavier, appuyez sur Alt+Entrée. Une fois ce…" at bounding box center [356, 171] width 712 height 342
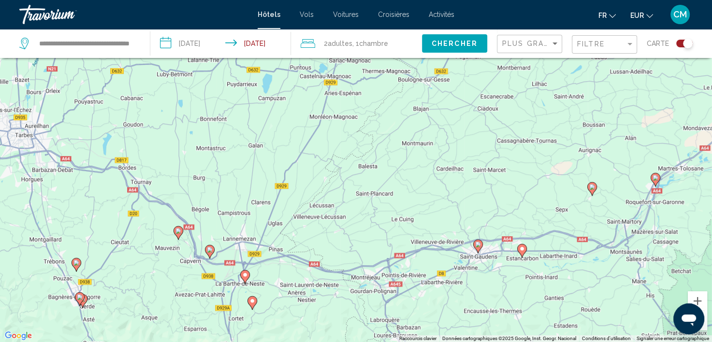
drag, startPoint x: 276, startPoint y: 275, endPoint x: 336, endPoint y: 169, distance: 121.5
click at [336, 169] on div "Pour activer le glissement avec le clavier, appuyez sur Alt+Entrée. Une fois ce…" at bounding box center [356, 171] width 712 height 342
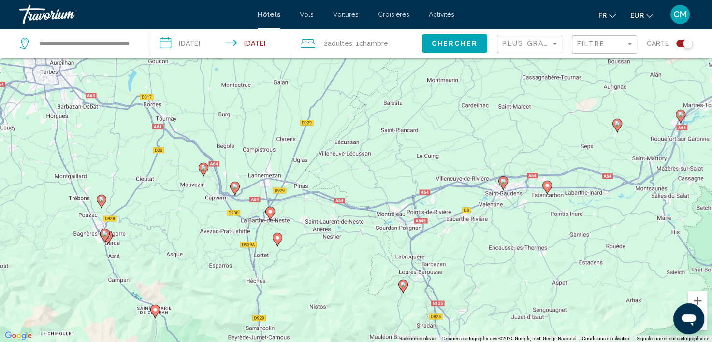
click at [237, 191] on gmp-advanced-marker "Main content" at bounding box center [235, 188] width 10 height 15
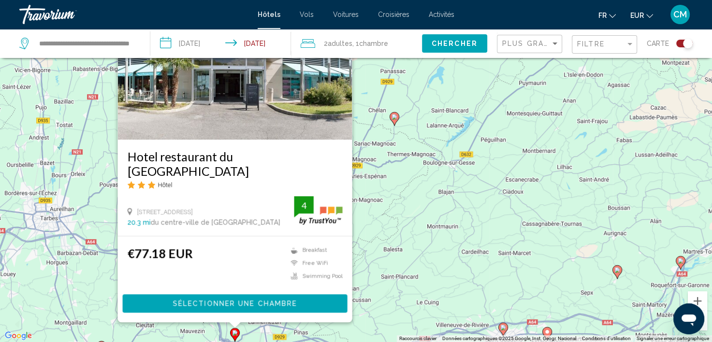
click at [384, 243] on div "Pour activer le glissement avec le clavier, appuyez sur Alt+Entrée. Une fois ce…" at bounding box center [356, 171] width 712 height 342
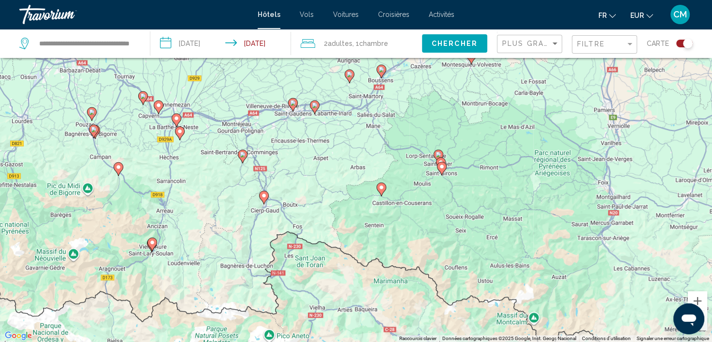
drag, startPoint x: 361, startPoint y: 265, endPoint x: 247, endPoint y: 80, distance: 218.2
click at [246, 79] on div "Pour activer le glissement avec le clavier, appuyez sur Alt+Entrée. Une fois ce…" at bounding box center [356, 171] width 712 height 342
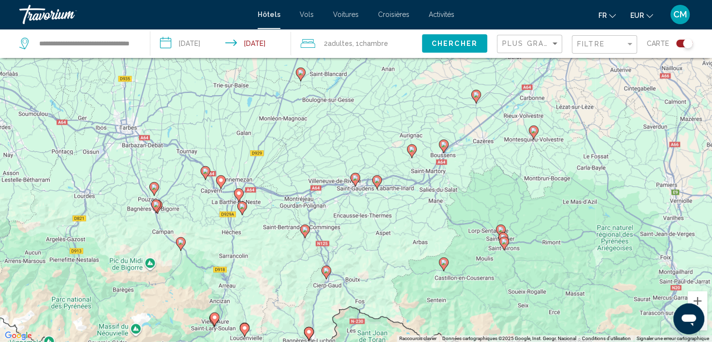
drag, startPoint x: 274, startPoint y: 139, endPoint x: 345, endPoint y: 214, distance: 103.3
click at [335, 216] on div "Pour activer le glissement avec le clavier, appuyez sur Alt+Entrée. Une fois ce…" at bounding box center [356, 171] width 712 height 342
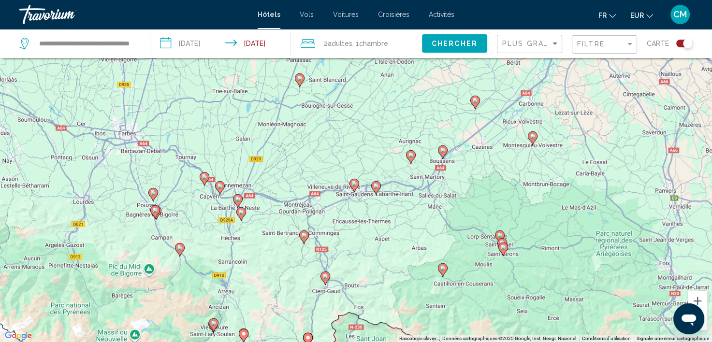
click at [409, 159] on icon "Main content" at bounding box center [410, 157] width 9 height 13
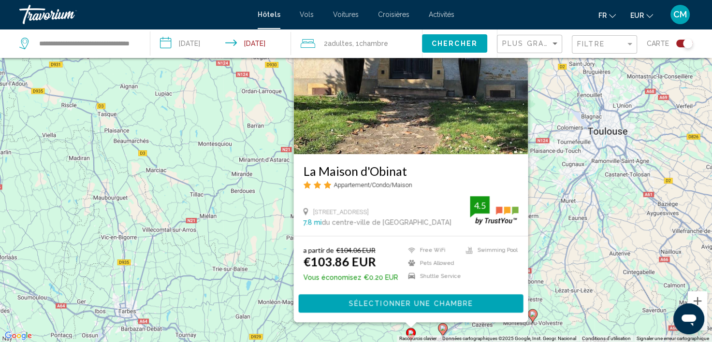
click at [267, 215] on div "Pour activer le glissement avec le clavier, appuyez sur Alt+Entrée. Une fois ce…" at bounding box center [356, 171] width 712 height 342
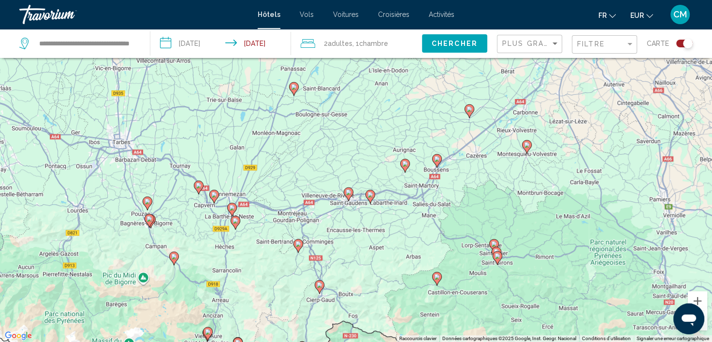
drag, startPoint x: 300, startPoint y: 278, endPoint x: 296, endPoint y: 64, distance: 214.7
click at [296, 64] on div "Pour activer le glissement avec le clavier, appuyez sur Alt+Entrée. Une fois ce…" at bounding box center [356, 171] width 712 height 342
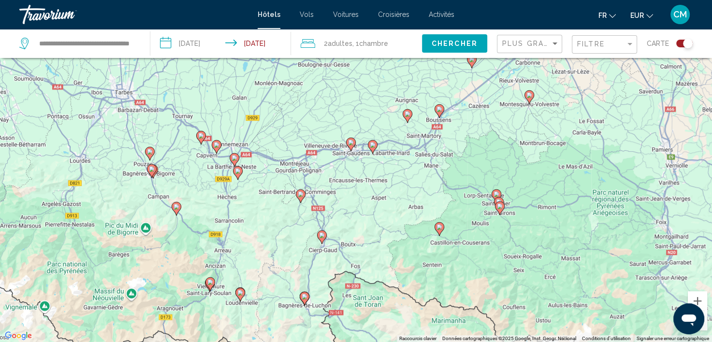
click at [236, 160] on image "Main content" at bounding box center [235, 158] width 6 height 6
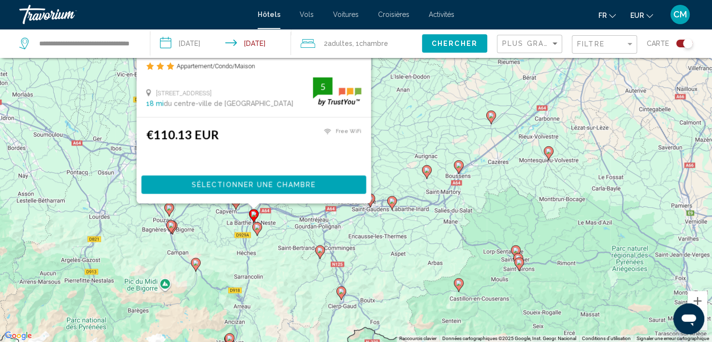
drag, startPoint x: 253, startPoint y: 331, endPoint x: 273, endPoint y: 208, distance: 123.8
click at [273, 208] on div "Pour activer le glissement avec le clavier, appuyez sur Alt+Entrée. Une fois ce…" at bounding box center [356, 171] width 712 height 342
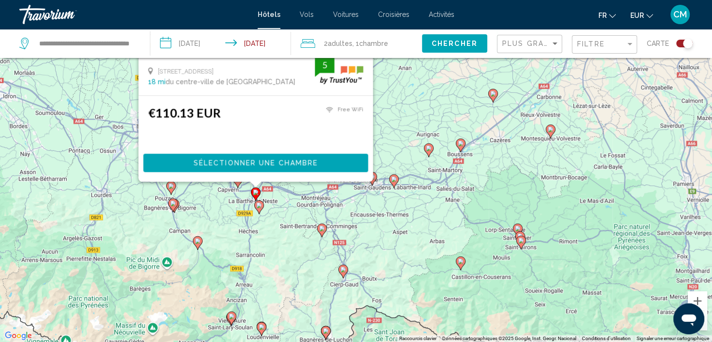
click at [256, 205] on image "Main content" at bounding box center [259, 206] width 6 height 6
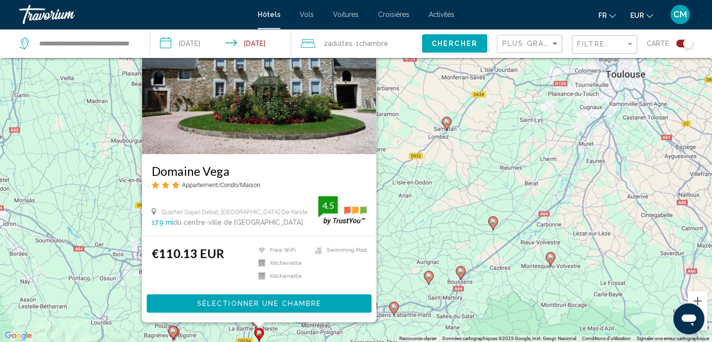
click at [416, 213] on div "Pour activer le glissement avec le clavier, appuyez sur Alt+Entrée. Une fois ce…" at bounding box center [356, 171] width 712 height 342
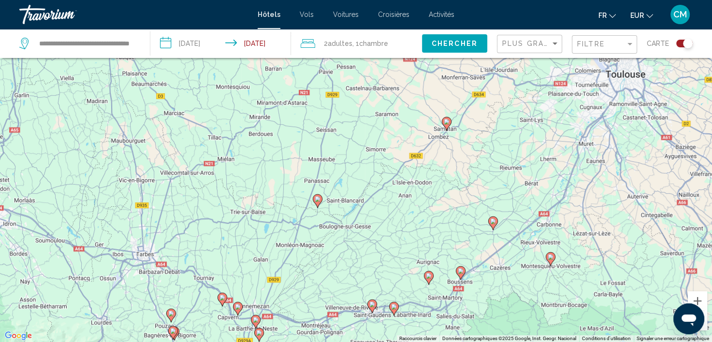
click at [237, 309] on image "Main content" at bounding box center [238, 307] width 6 height 6
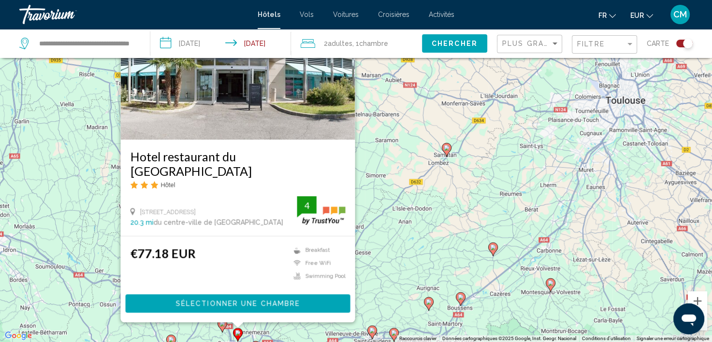
click at [367, 286] on div "Pour activer le glissement avec le clavier, appuyez sur Alt+Entrée. Une fois ce…" at bounding box center [356, 171] width 712 height 342
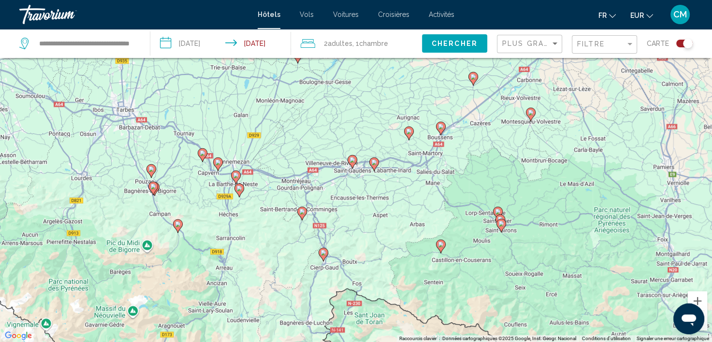
drag, startPoint x: 366, startPoint y: 264, endPoint x: 349, endPoint y: 111, distance: 153.2
click at [349, 111] on div "Pour activer le glissement avec le clavier, appuyez sur Alt+Entrée. Une fois ce…" at bounding box center [356, 171] width 712 height 342
click at [215, 163] on icon "Main content" at bounding box center [217, 164] width 9 height 13
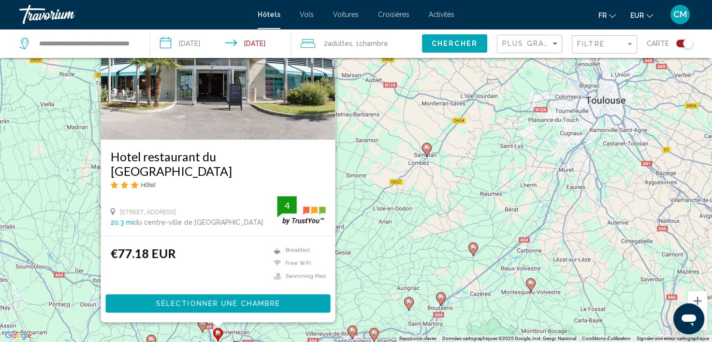
drag, startPoint x: 385, startPoint y: 174, endPoint x: 408, endPoint y: 167, distance: 23.2
click at [389, 174] on div "Pour activer le glissement avec le clavier, appuyez sur Alt+Entrée. Une fois ce…" at bounding box center [356, 171] width 712 height 342
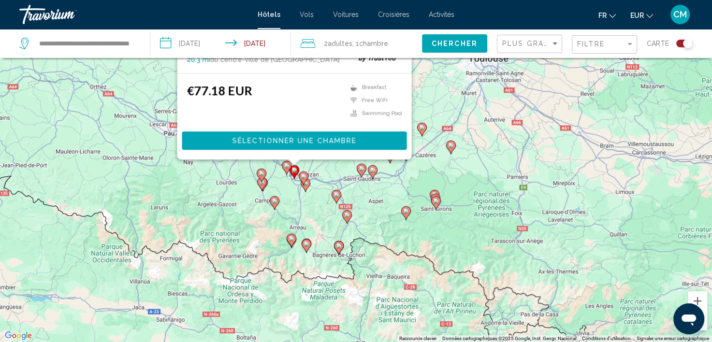
click at [682, 44] on div "Toggle map" at bounding box center [684, 44] width 16 height 8
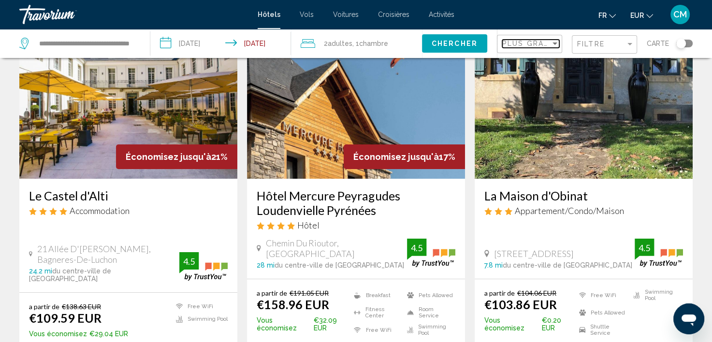
click at [548, 44] on span "Plus grandes économies" at bounding box center [559, 44] width 115 height 8
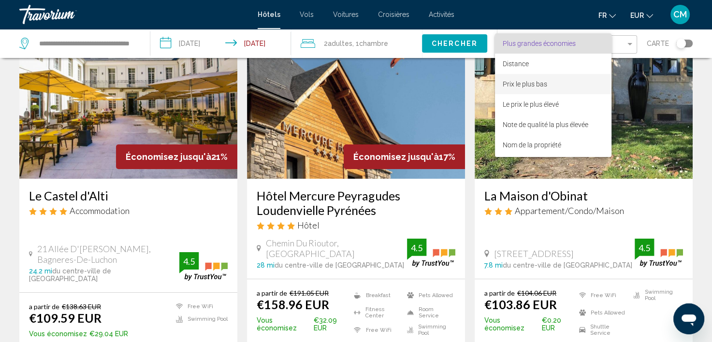
click at [546, 83] on span "Prix le plus bas" at bounding box center [525, 84] width 44 height 8
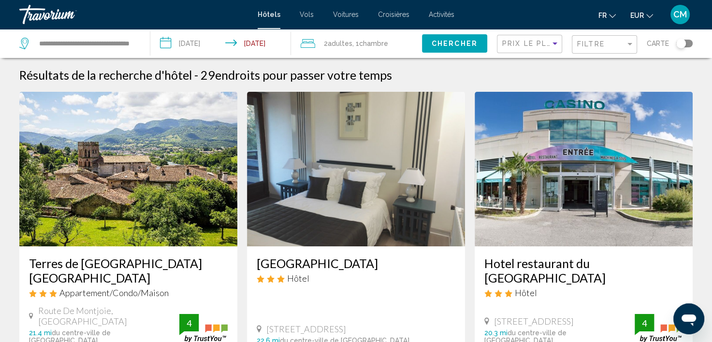
click at [164, 194] on img "Main content" at bounding box center [128, 169] width 218 height 155
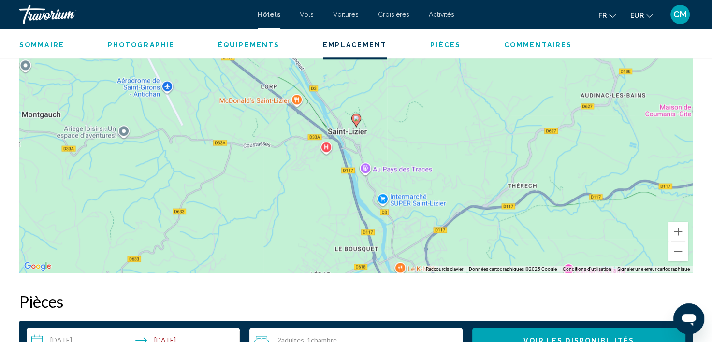
scroll to position [970, 0]
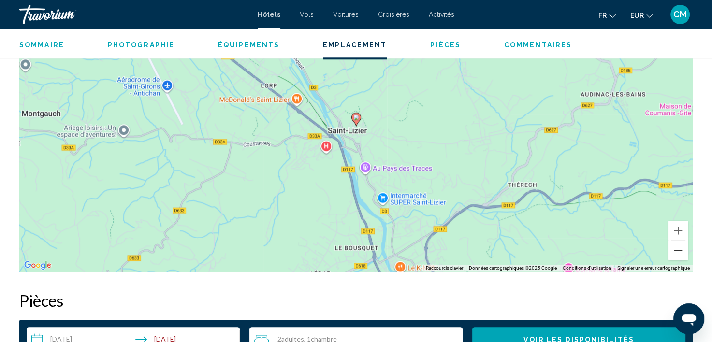
click at [675, 241] on button "Zoom arrière" at bounding box center [678, 250] width 19 height 19
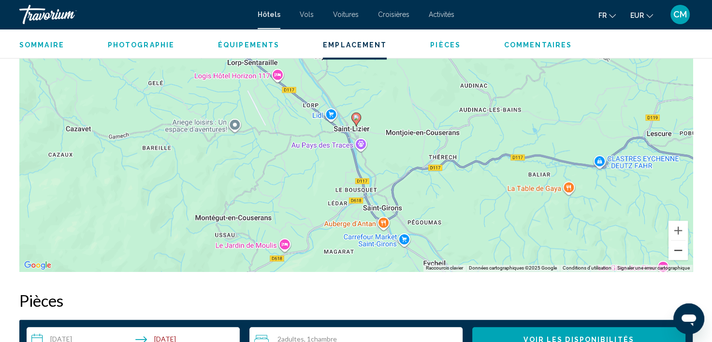
click at [675, 241] on button "Zoom arrière" at bounding box center [678, 250] width 19 height 19
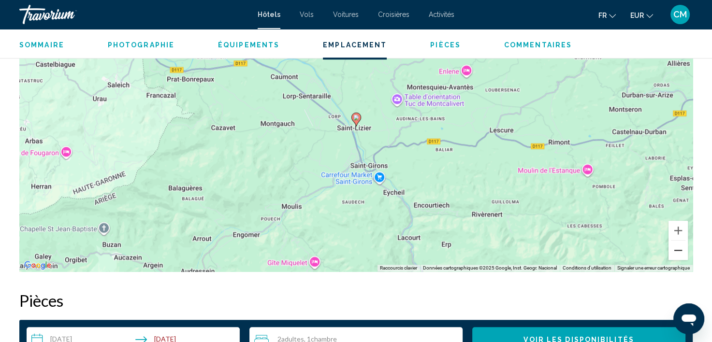
click at [675, 241] on button "Zoom arrière" at bounding box center [678, 250] width 19 height 19
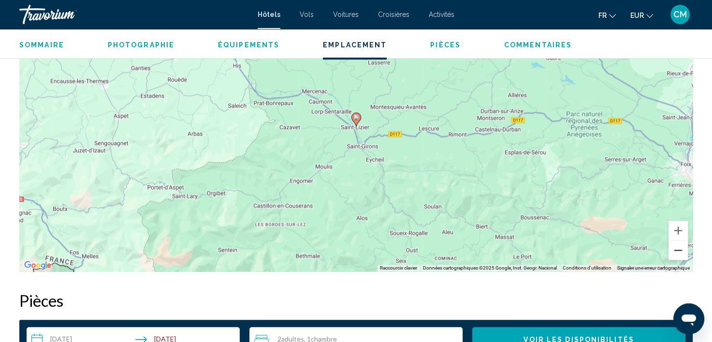
click at [675, 241] on button "Zoom arrière" at bounding box center [678, 250] width 19 height 19
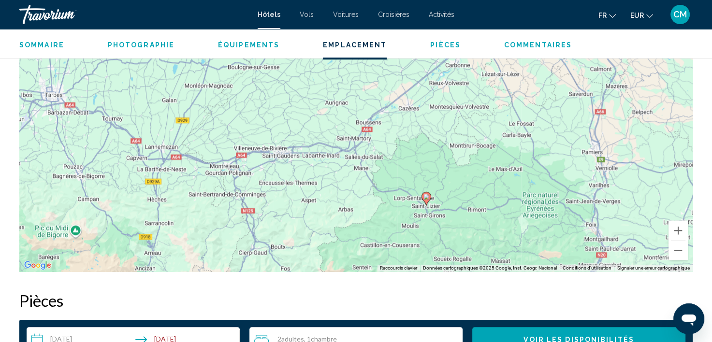
drag, startPoint x: 420, startPoint y: 114, endPoint x: 489, endPoint y: 194, distance: 105.6
click at [489, 194] on div "Pour activer le glissement avec le clavier, appuyez sur Alt+Entrée. Une fois ce…" at bounding box center [356, 127] width 674 height 290
